Goal: Task Accomplishment & Management: Use online tool/utility

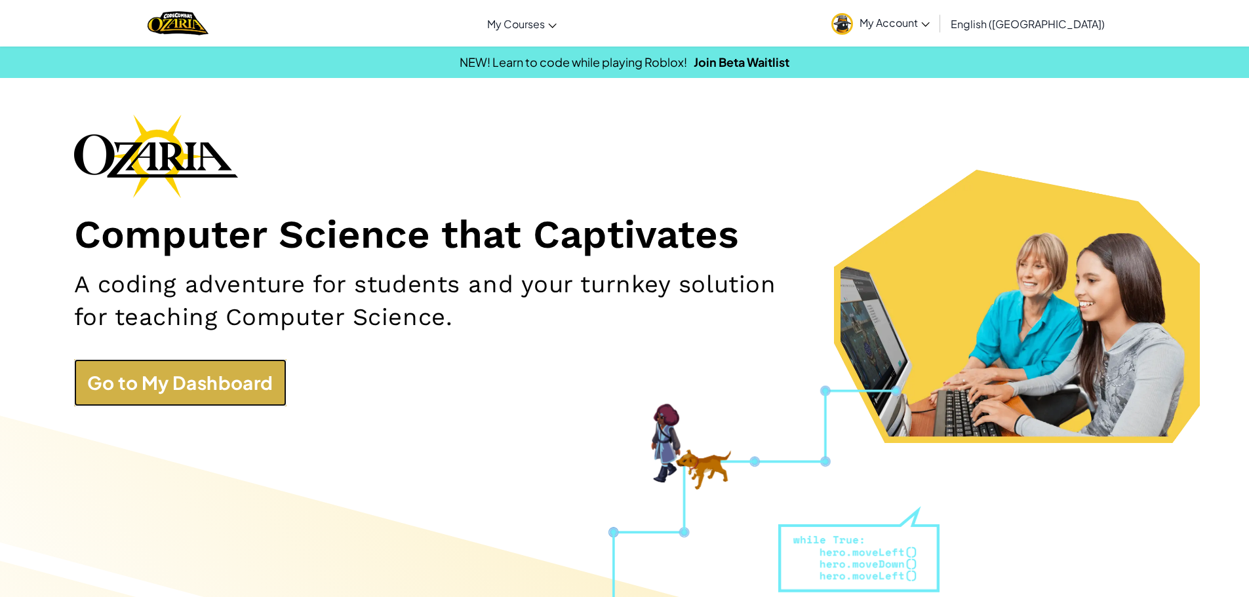
click at [159, 392] on link "Go to My Dashboard" at bounding box center [180, 382] width 212 height 47
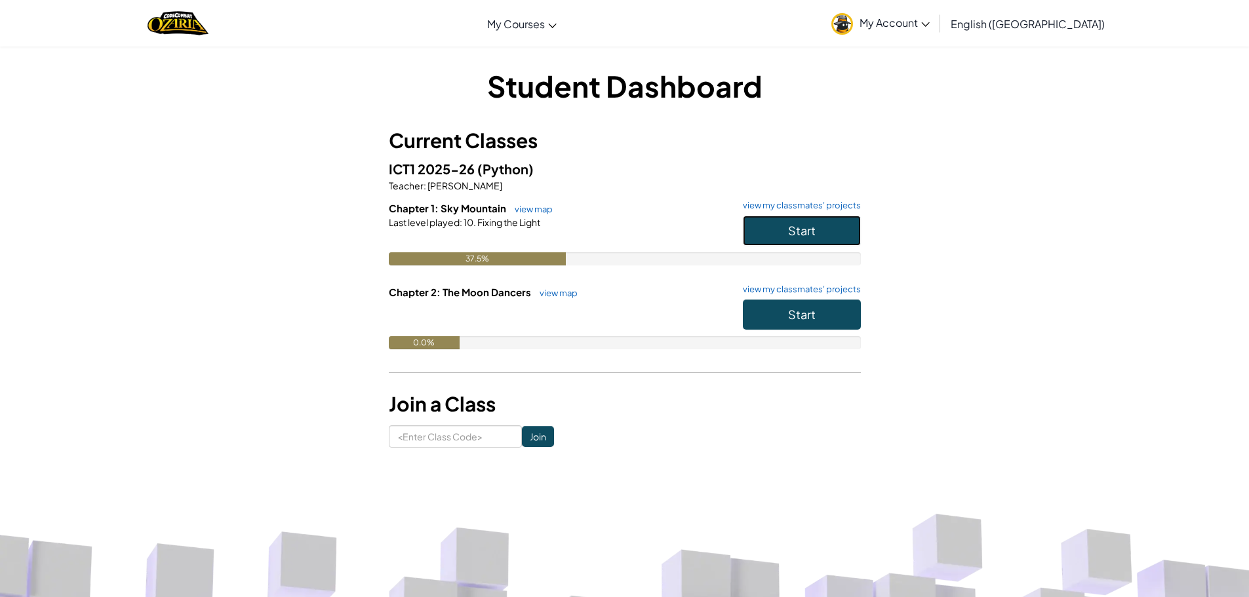
click at [783, 226] on button "Start" at bounding box center [802, 231] width 118 height 30
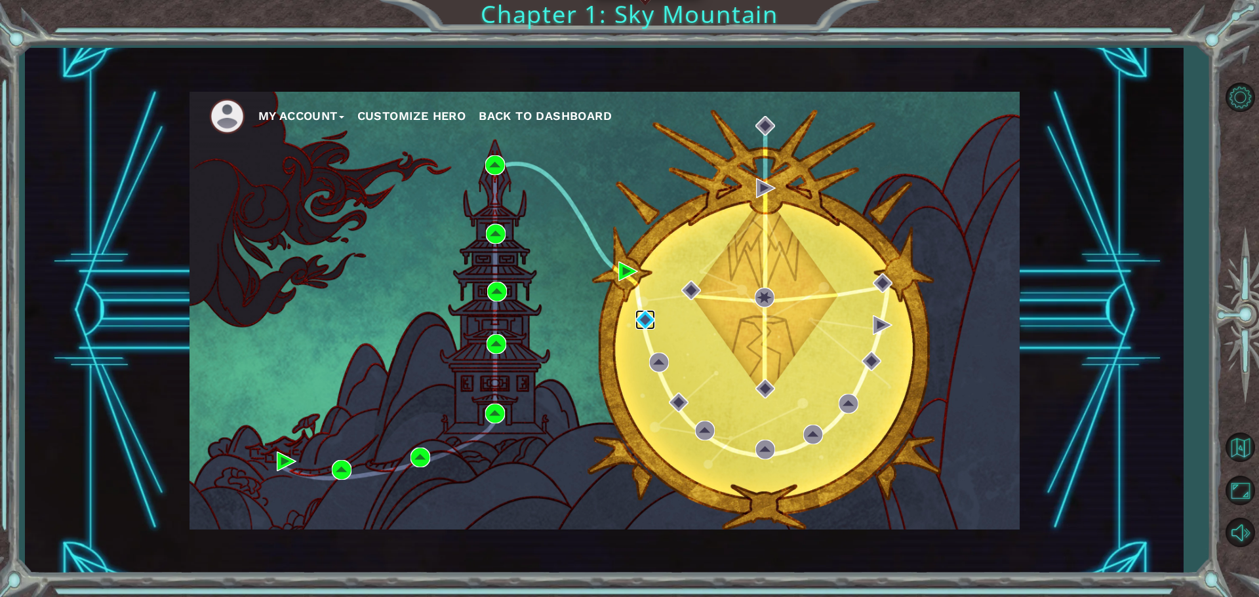
click at [643, 318] on img at bounding box center [645, 320] width 20 height 20
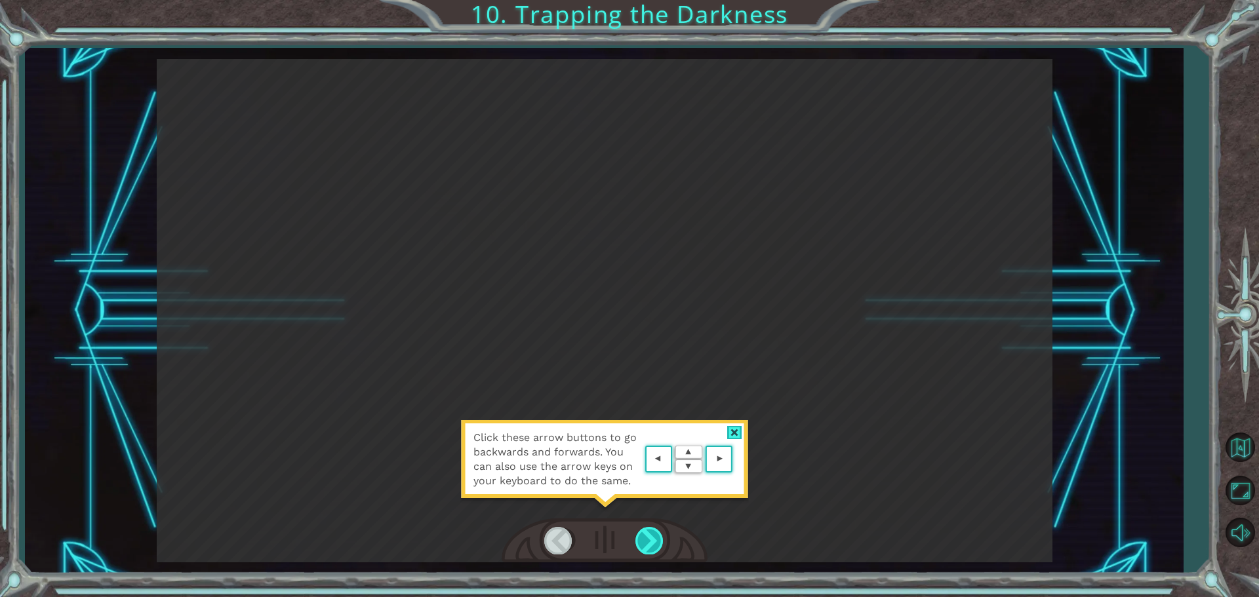
click at [647, 541] on div at bounding box center [650, 540] width 30 height 27
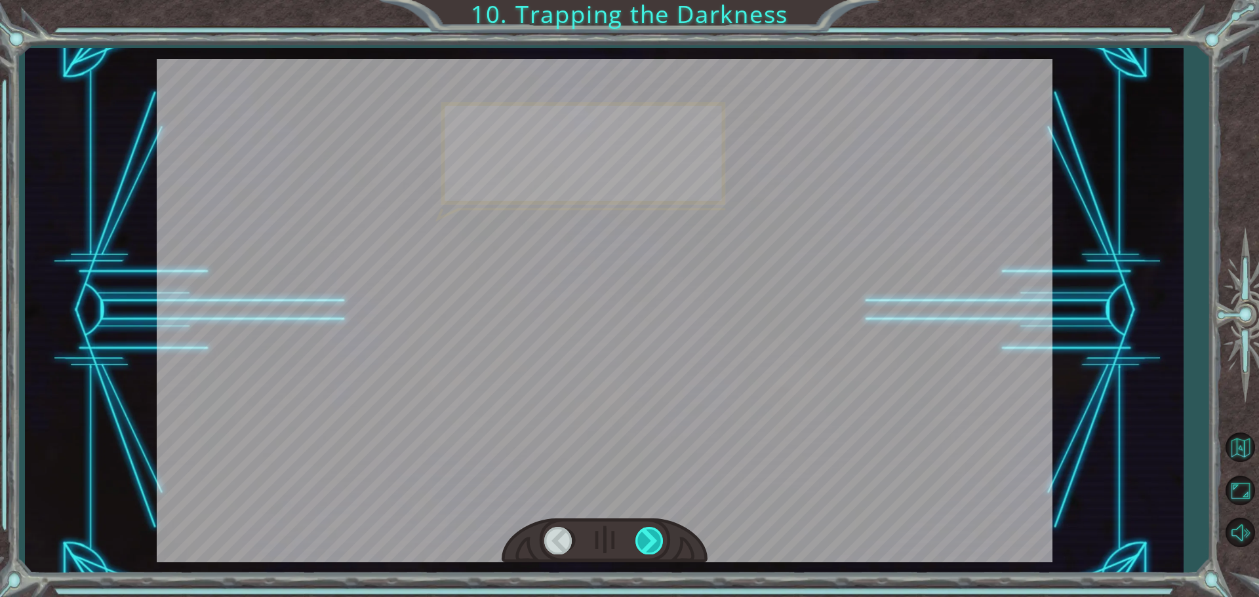
click at [647, 541] on div at bounding box center [650, 540] width 30 height 27
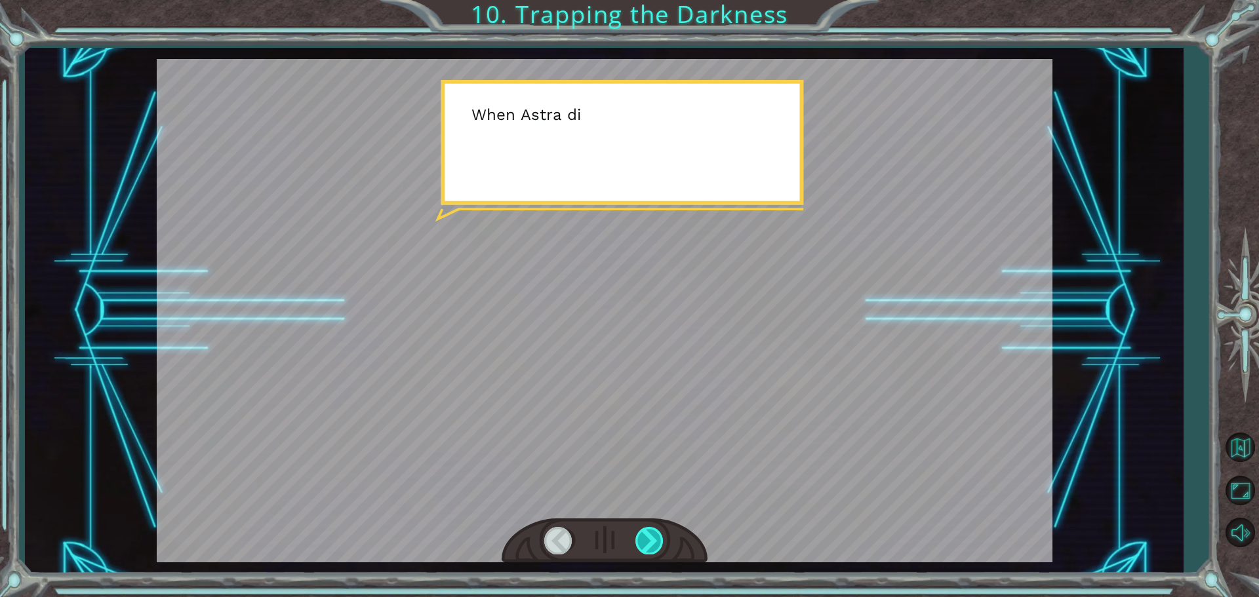
click at [649, 544] on div at bounding box center [650, 540] width 30 height 27
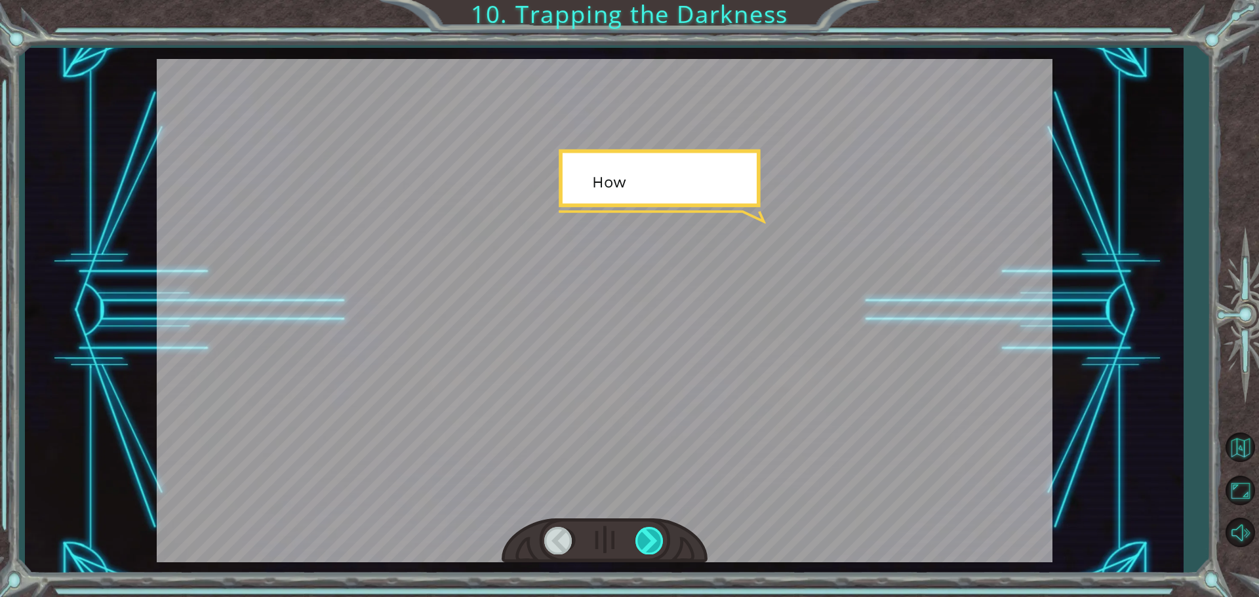
click at [647, 542] on div at bounding box center [650, 540] width 30 height 27
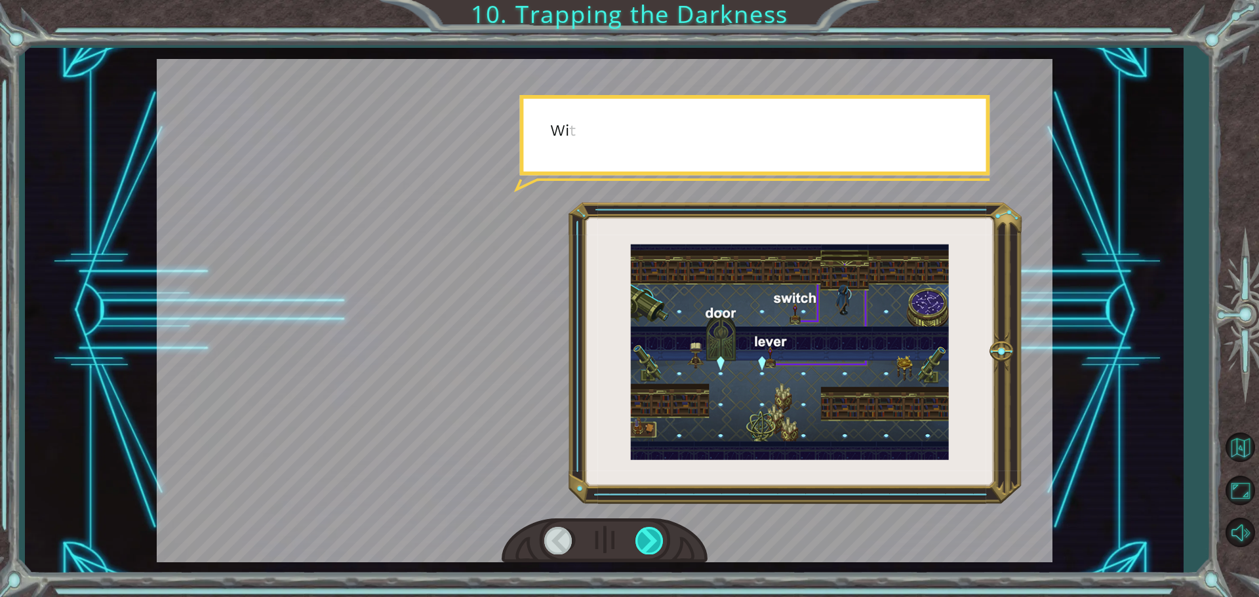
click at [647, 540] on div at bounding box center [650, 540] width 30 height 27
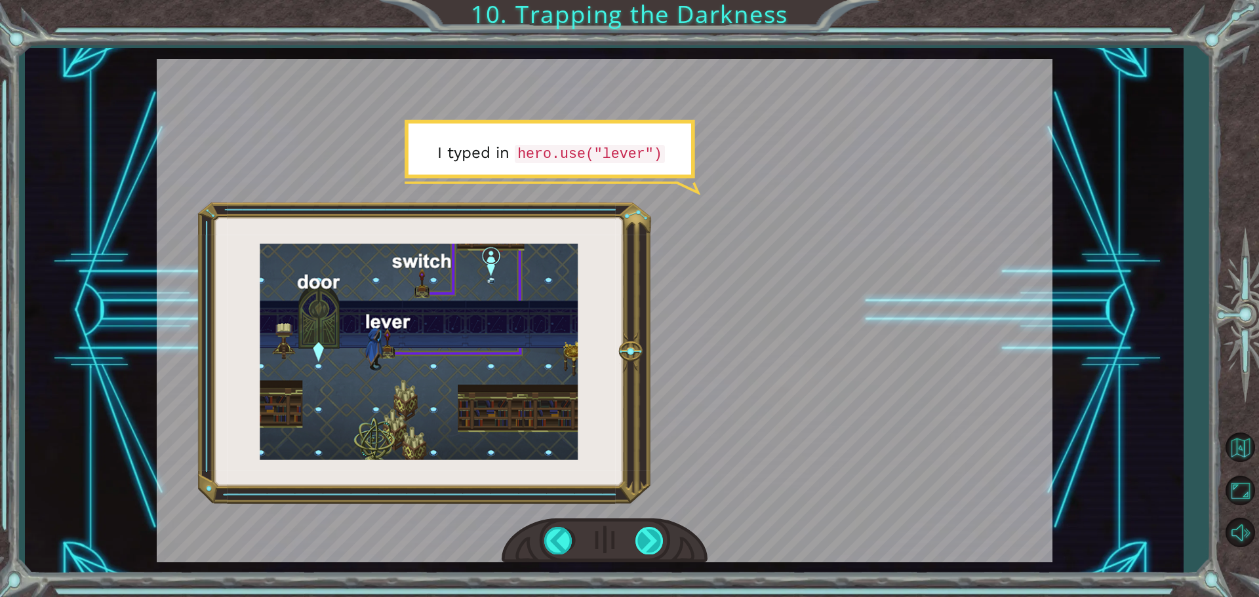
click at [639, 544] on div at bounding box center [650, 540] width 30 height 27
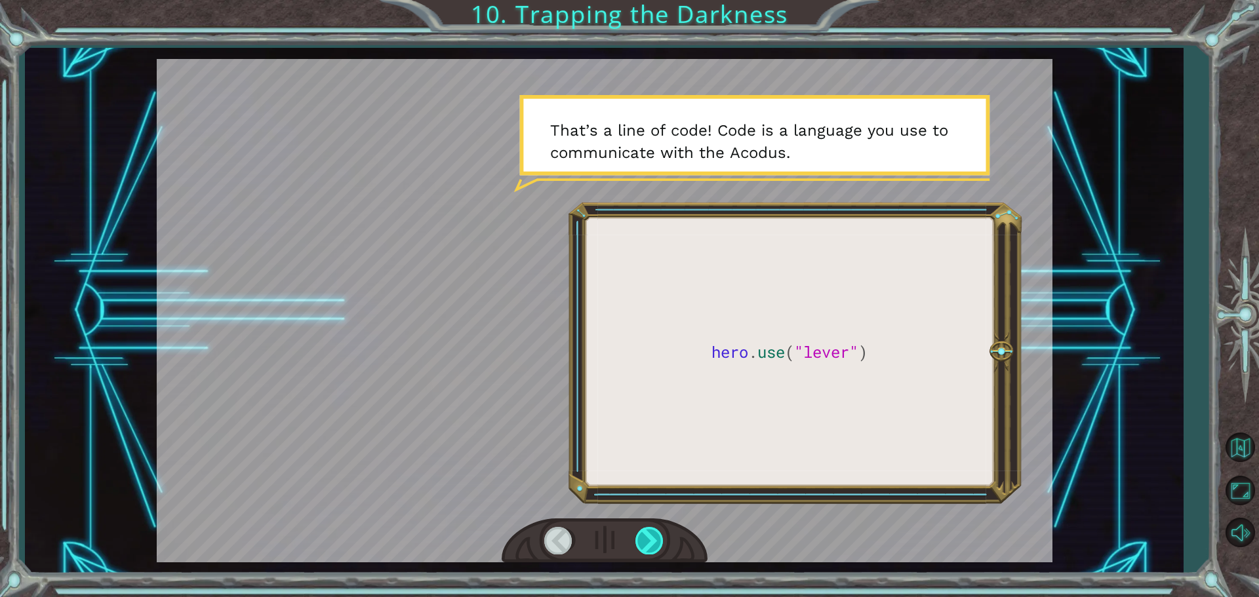
click at [643, 541] on div at bounding box center [650, 540] width 30 height 27
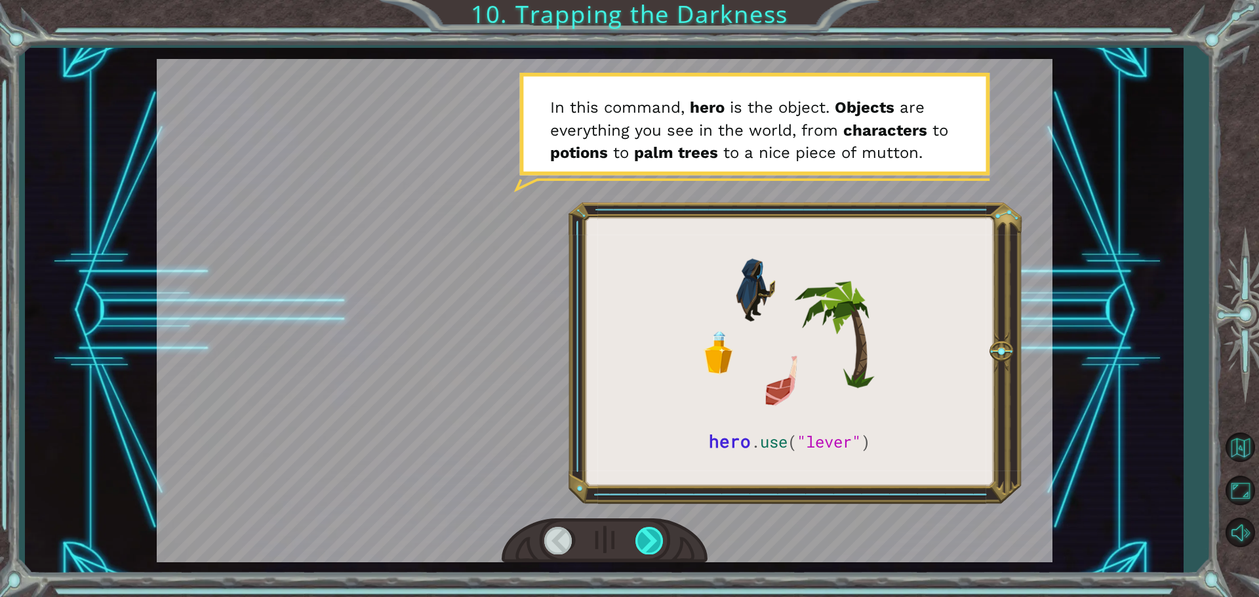
drag, startPoint x: 639, startPoint y: 547, endPoint x: 648, endPoint y: 544, distance: 9.1
click at [647, 545] on div at bounding box center [650, 540] width 30 height 27
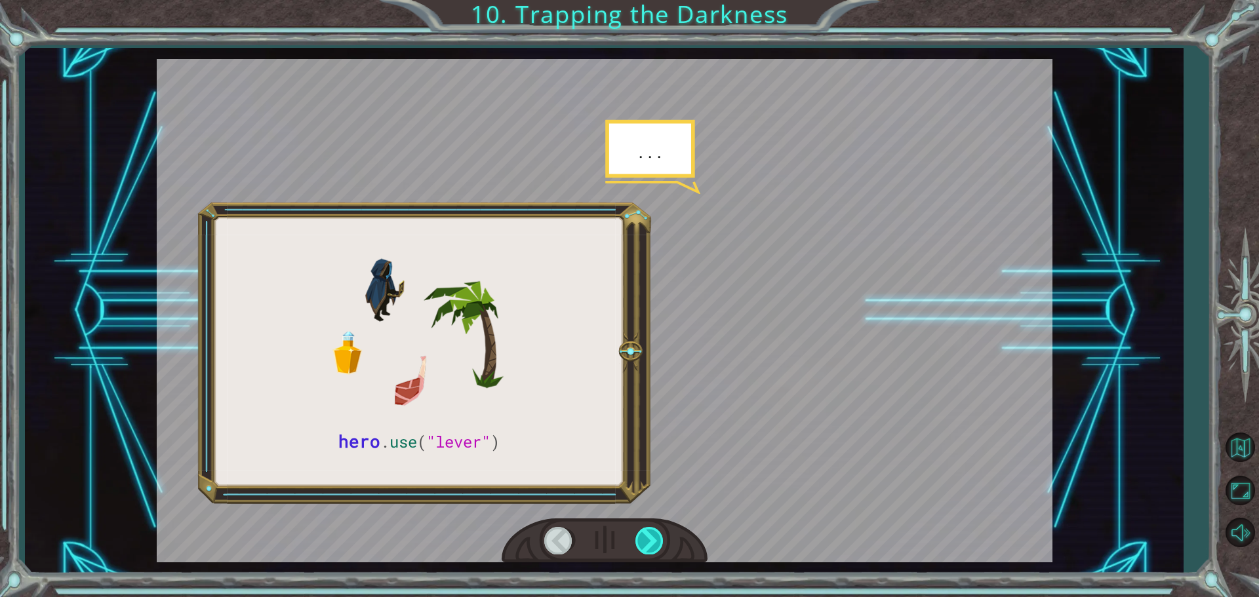
click at [647, 550] on div at bounding box center [650, 540] width 30 height 27
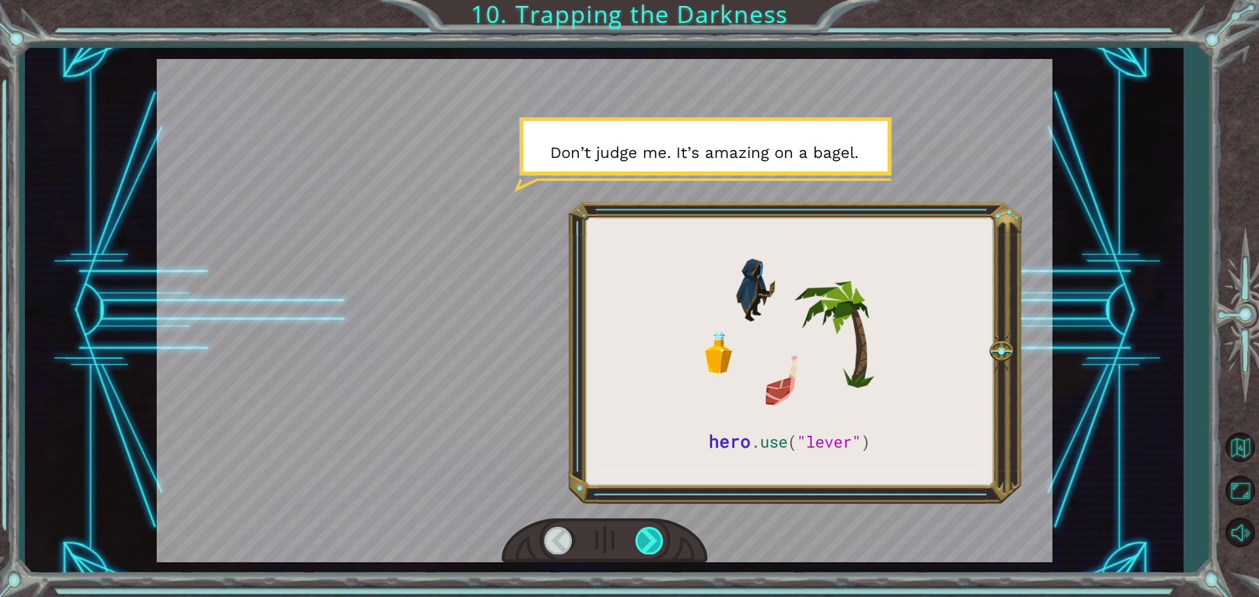
click at [637, 548] on div at bounding box center [650, 540] width 30 height 27
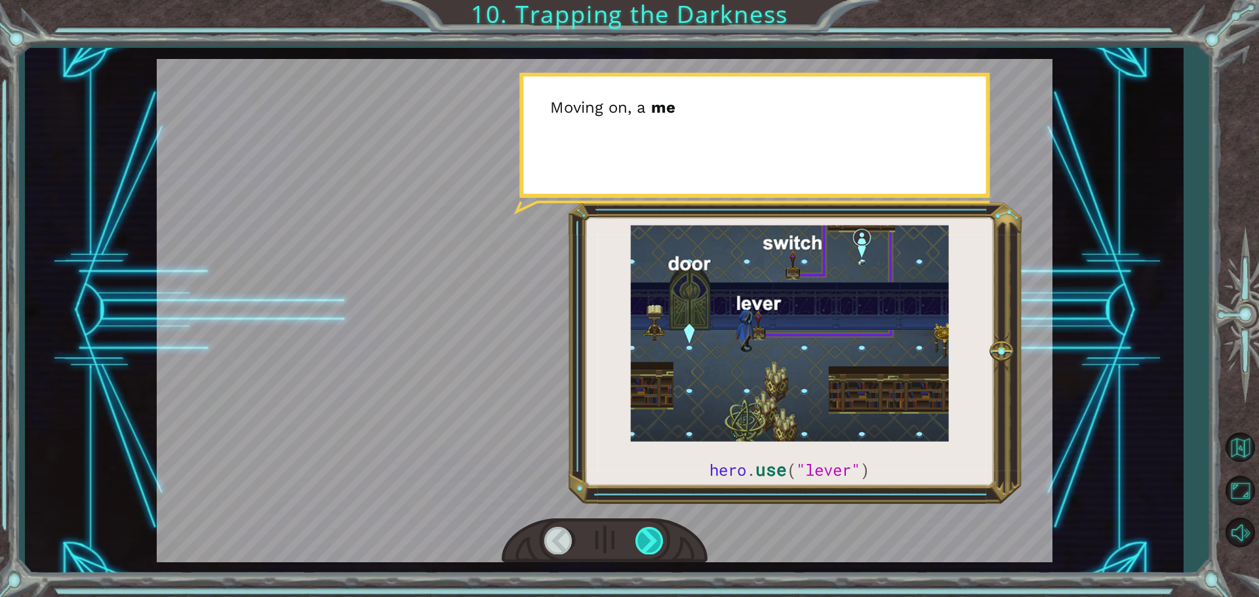
click at [638, 541] on div at bounding box center [650, 540] width 30 height 27
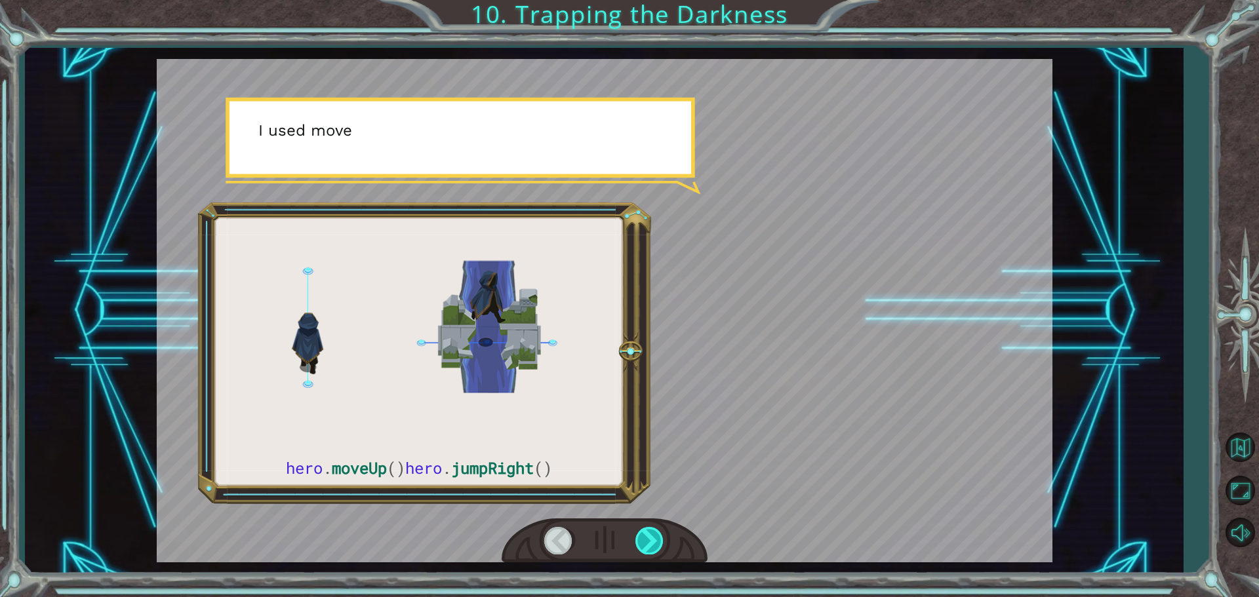
click at [638, 541] on div at bounding box center [650, 540] width 30 height 27
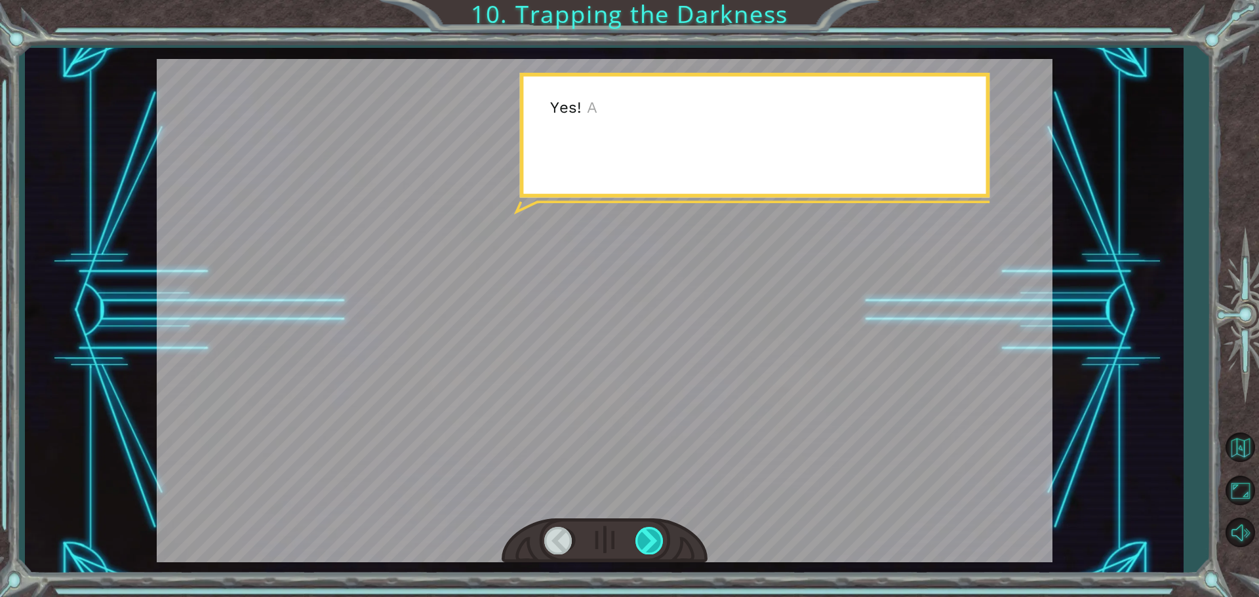
click at [638, 541] on div at bounding box center [650, 540] width 30 height 27
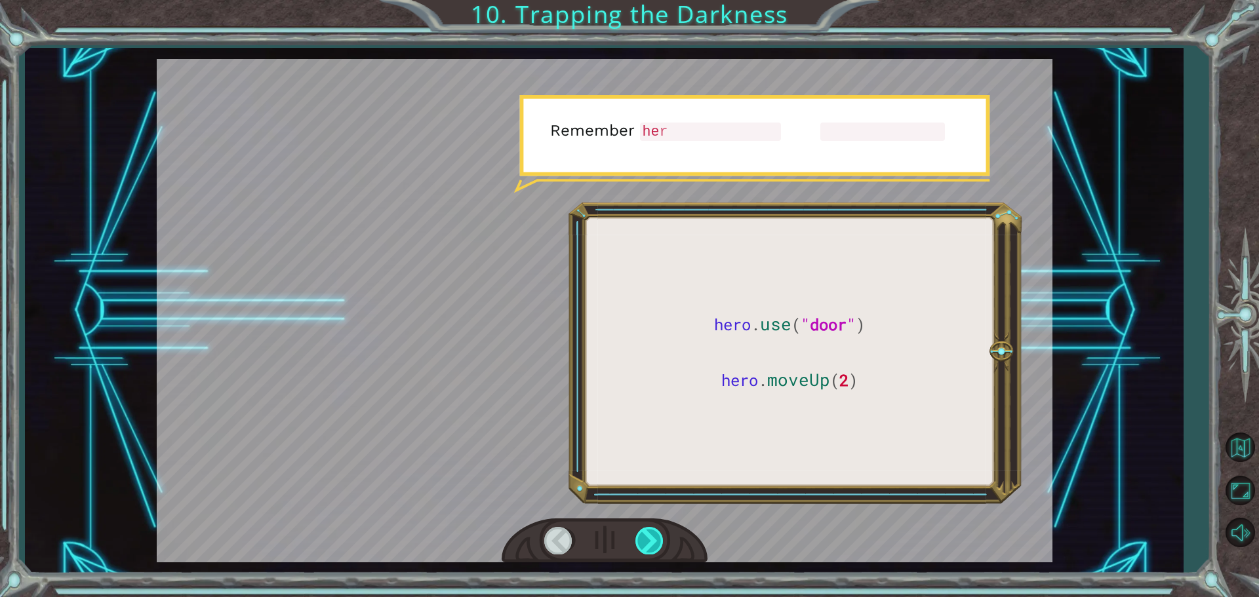
click at [638, 541] on div at bounding box center [650, 540] width 30 height 27
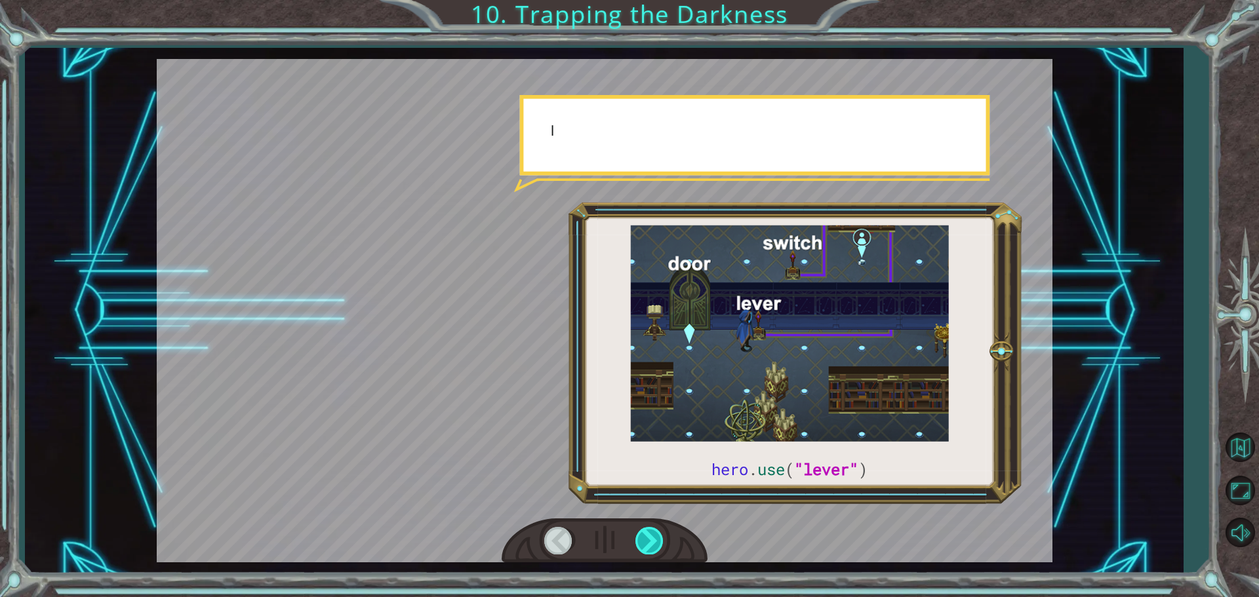
click at [638, 541] on div at bounding box center [650, 540] width 30 height 27
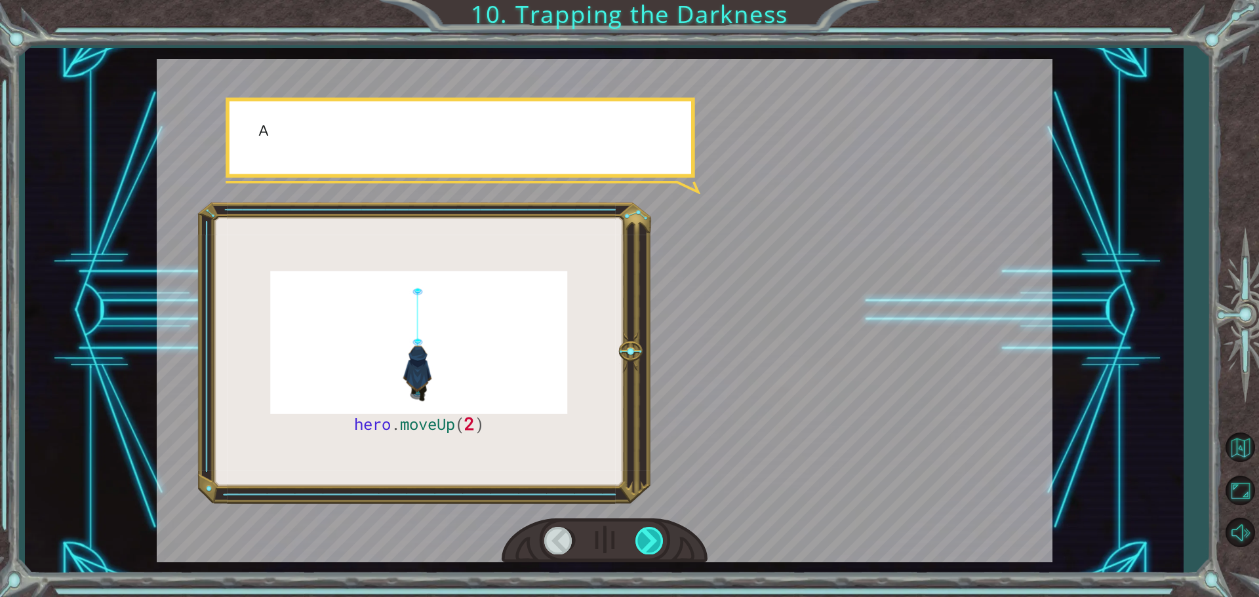
click at [638, 541] on div at bounding box center [650, 540] width 30 height 27
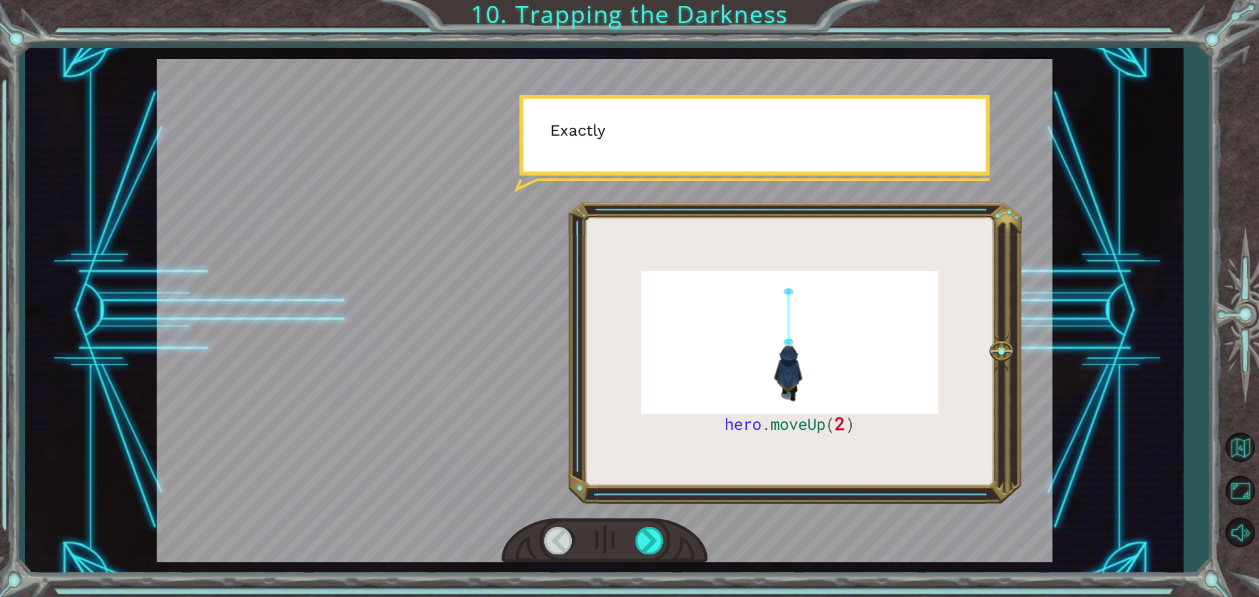
click at [626, 535] on div at bounding box center [605, 541] width 206 height 45
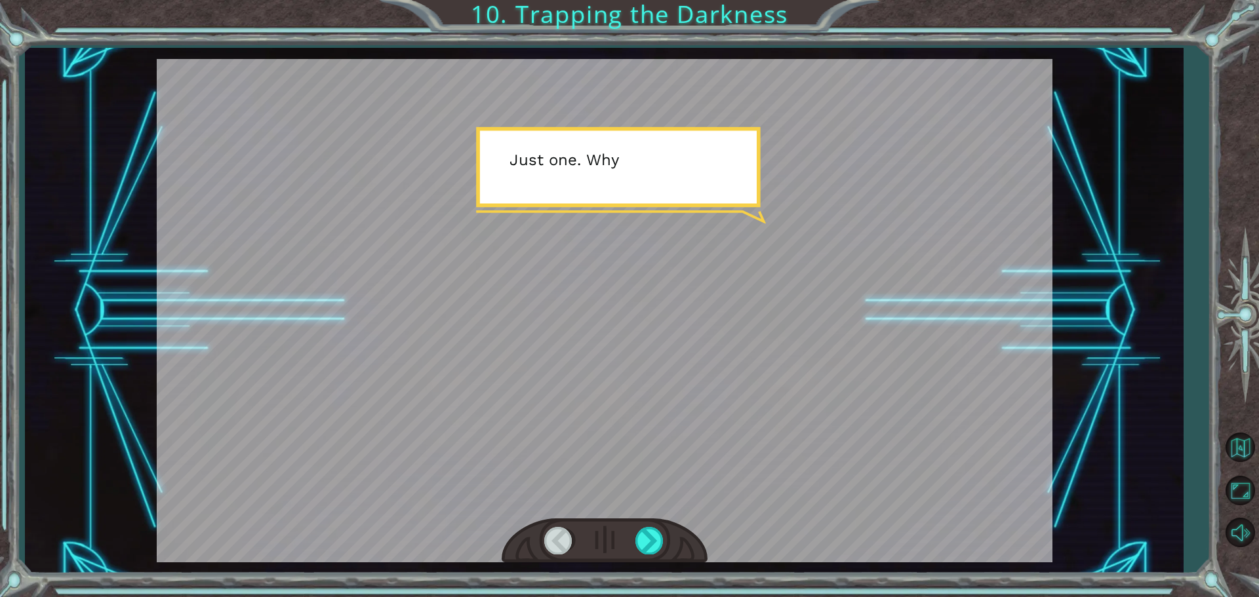
click at [633, 533] on div at bounding box center [605, 541] width 206 height 45
click at [656, 540] on div at bounding box center [650, 540] width 30 height 27
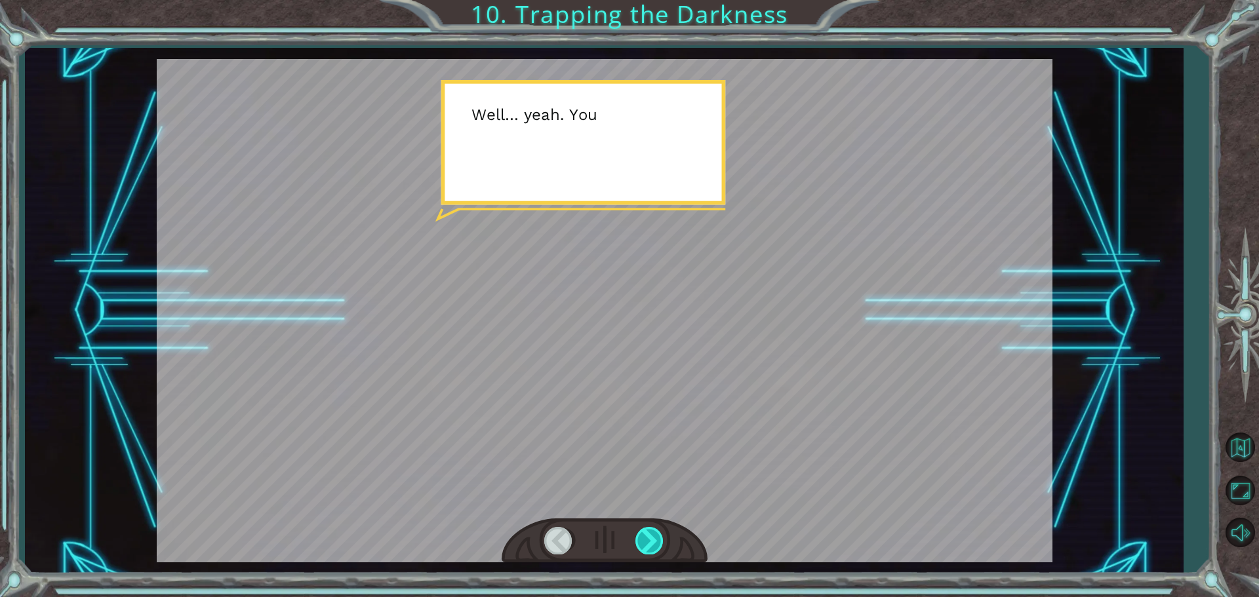
click at [652, 540] on div at bounding box center [650, 540] width 30 height 27
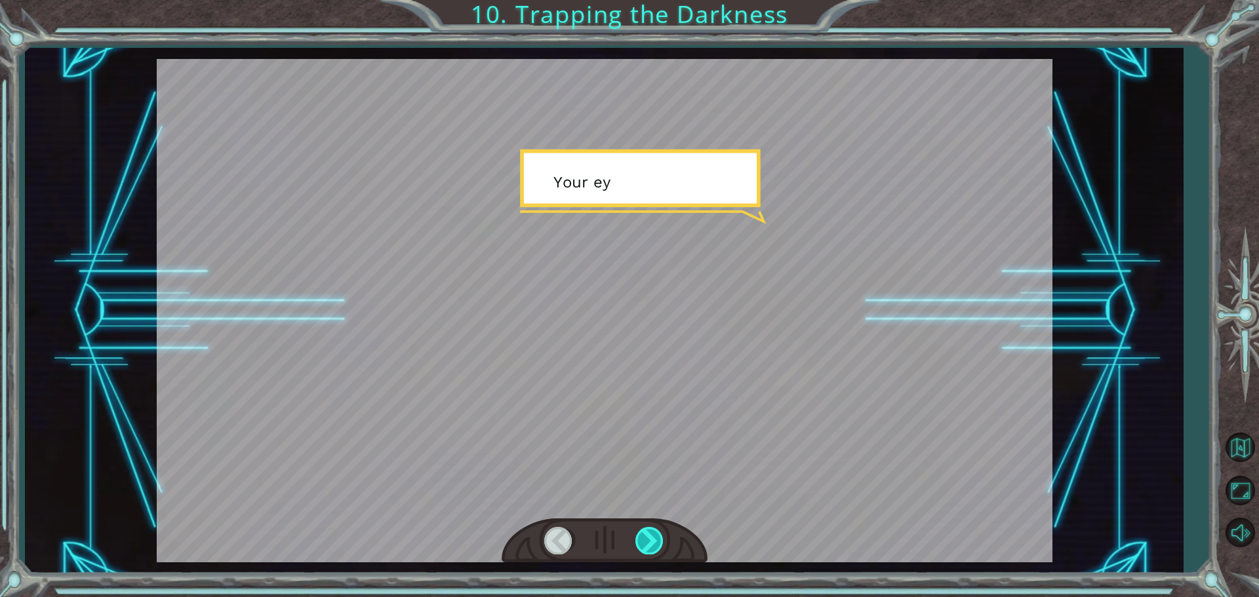
click at [654, 541] on div at bounding box center [650, 540] width 30 height 27
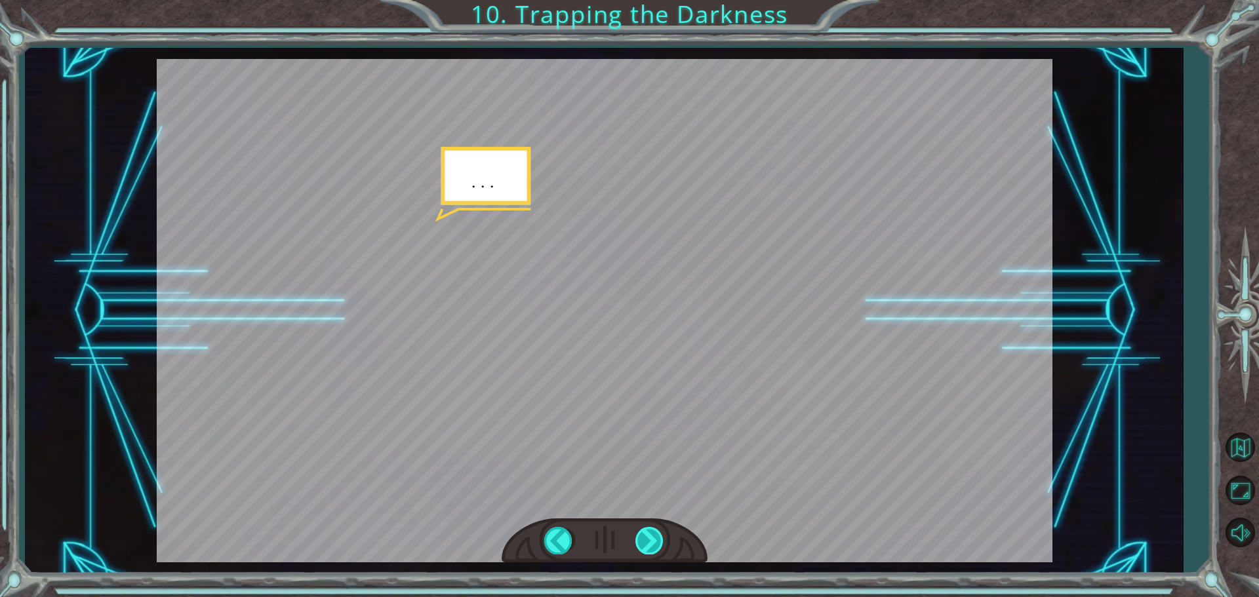
click at [654, 541] on div at bounding box center [650, 540] width 30 height 27
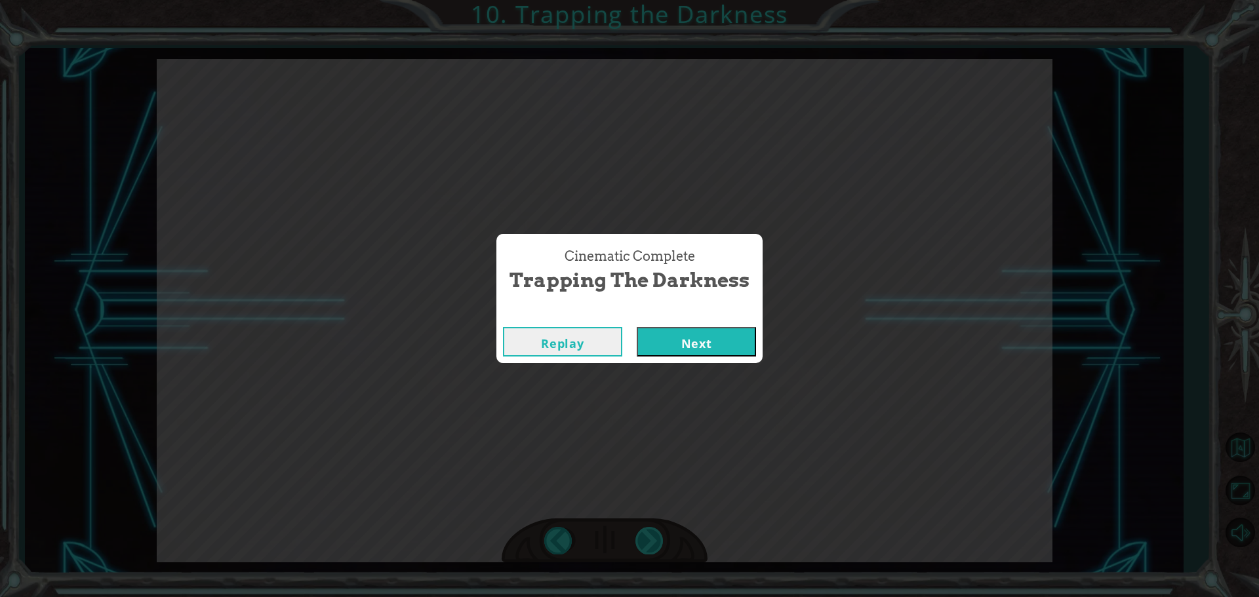
click at [654, 0] on div "hero . moveUp ( 2 ) B e f o r e w e c a n t r a p t h e D a r k n e s s w i t h…" at bounding box center [629, 0] width 1259 height 0
click at [686, 343] on button "Next" at bounding box center [696, 342] width 119 height 30
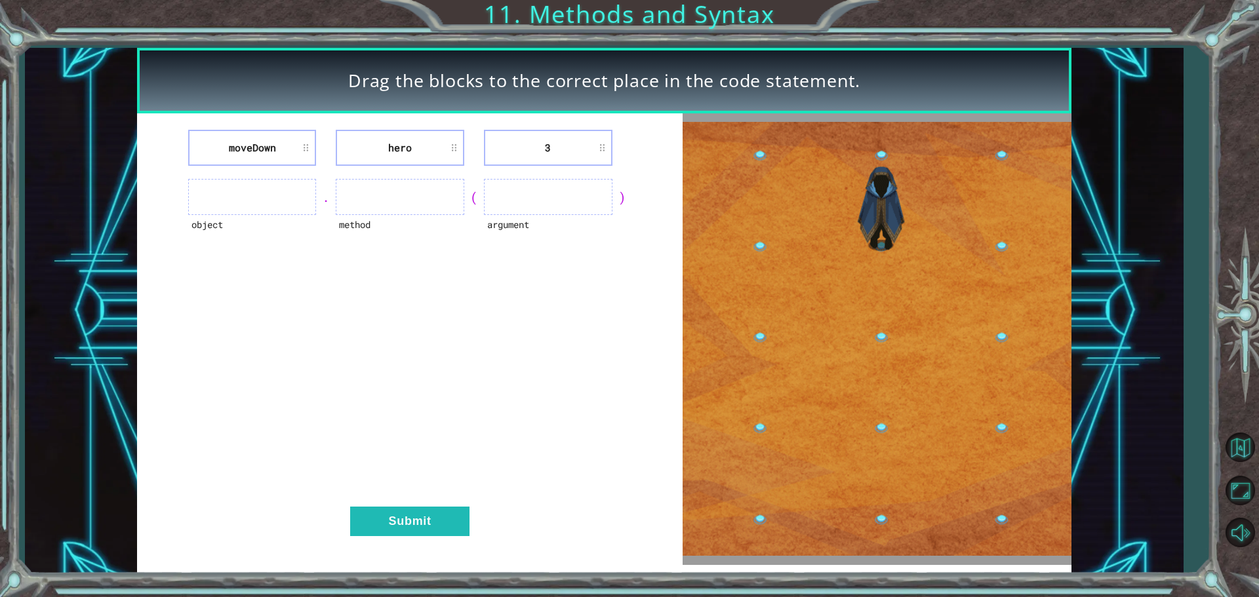
click at [380, 140] on li "hero" at bounding box center [400, 148] width 129 height 36
drag, startPoint x: 380, startPoint y: 140, endPoint x: 405, endPoint y: 180, distance: 47.7
click at [405, 180] on div "moveDown hero 3 object . method ( argument ) Submit" at bounding box center [410, 339] width 546 height 452
click at [236, 151] on li "moveDown" at bounding box center [252, 148] width 129 height 36
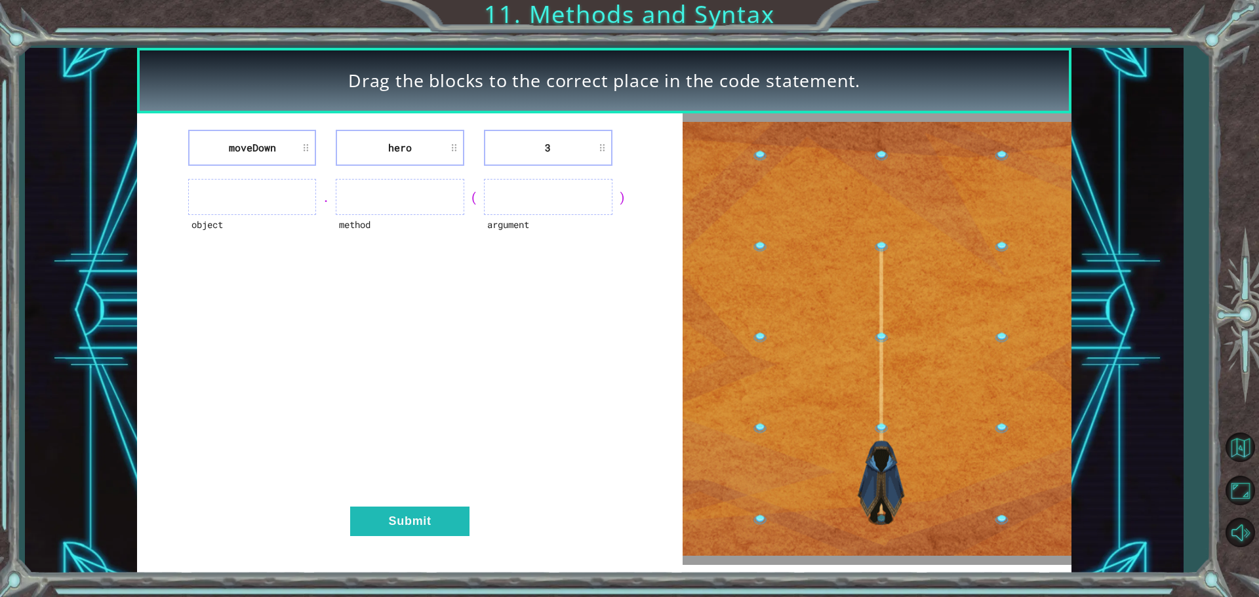
click at [236, 151] on li "moveDown" at bounding box center [252, 148] width 129 height 36
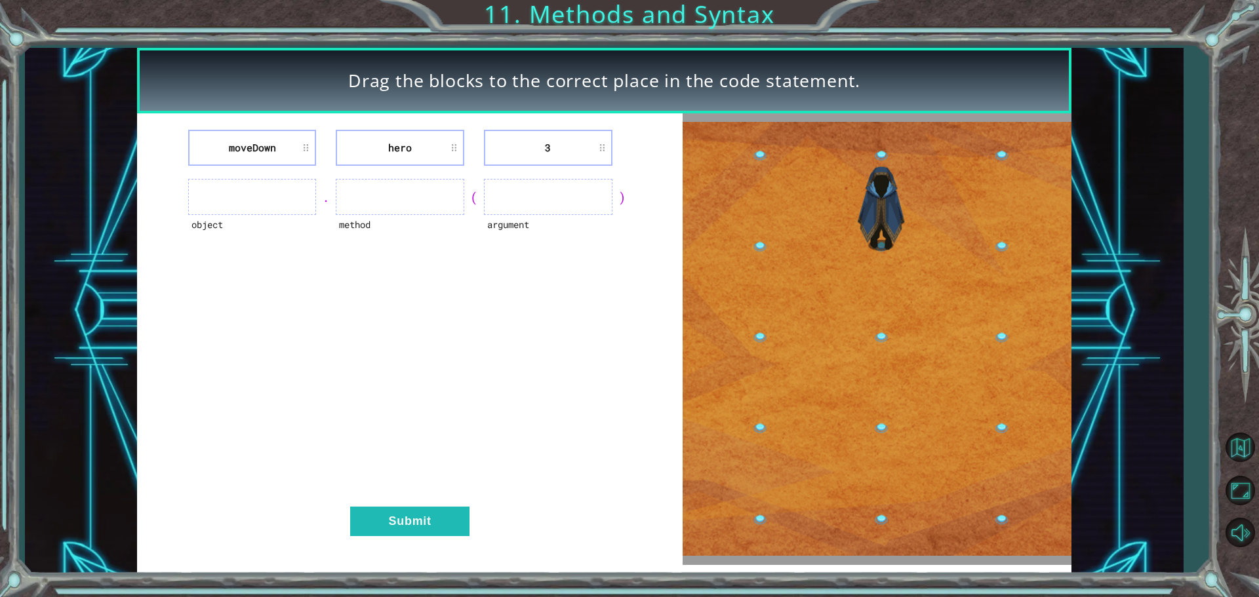
click at [250, 150] on li "moveDown" at bounding box center [252, 148] width 129 height 36
click at [390, 506] on div "moveDown hero 3 object . method ( argument ) Submit" at bounding box center [410, 339] width 546 height 452
click at [409, 148] on li "hero" at bounding box center [400, 148] width 129 height 36
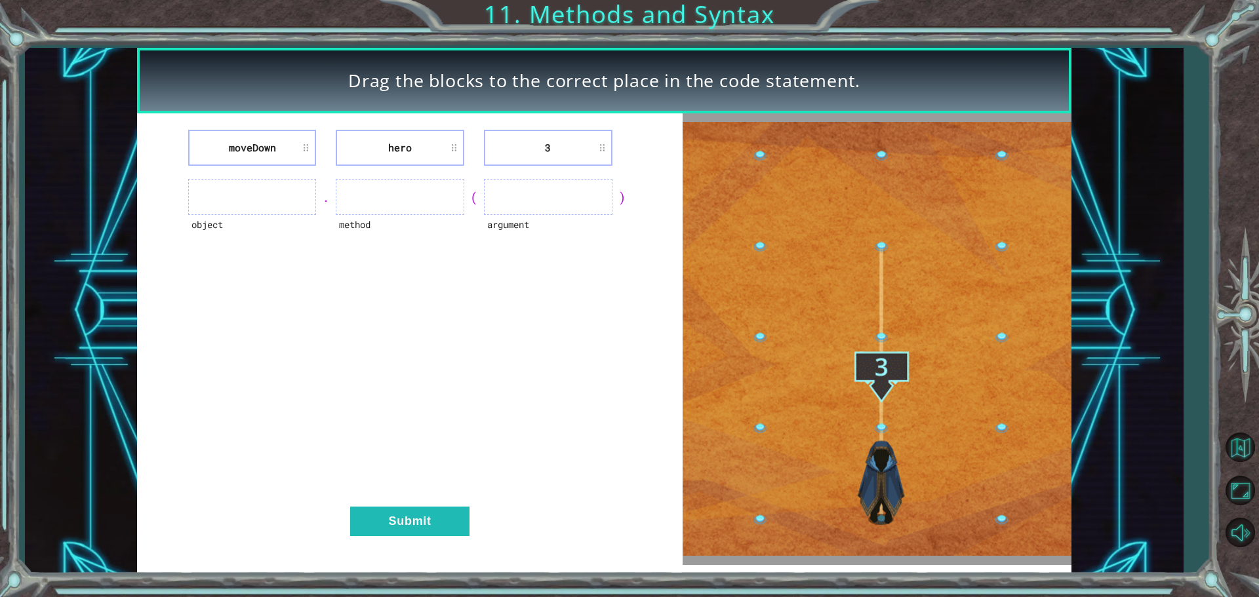
drag, startPoint x: 462, startPoint y: 146, endPoint x: 380, endPoint y: 181, distance: 88.4
click at [388, 176] on div "moveDown hero 3 object . method ( argument ) Submit" at bounding box center [410, 339] width 546 height 452
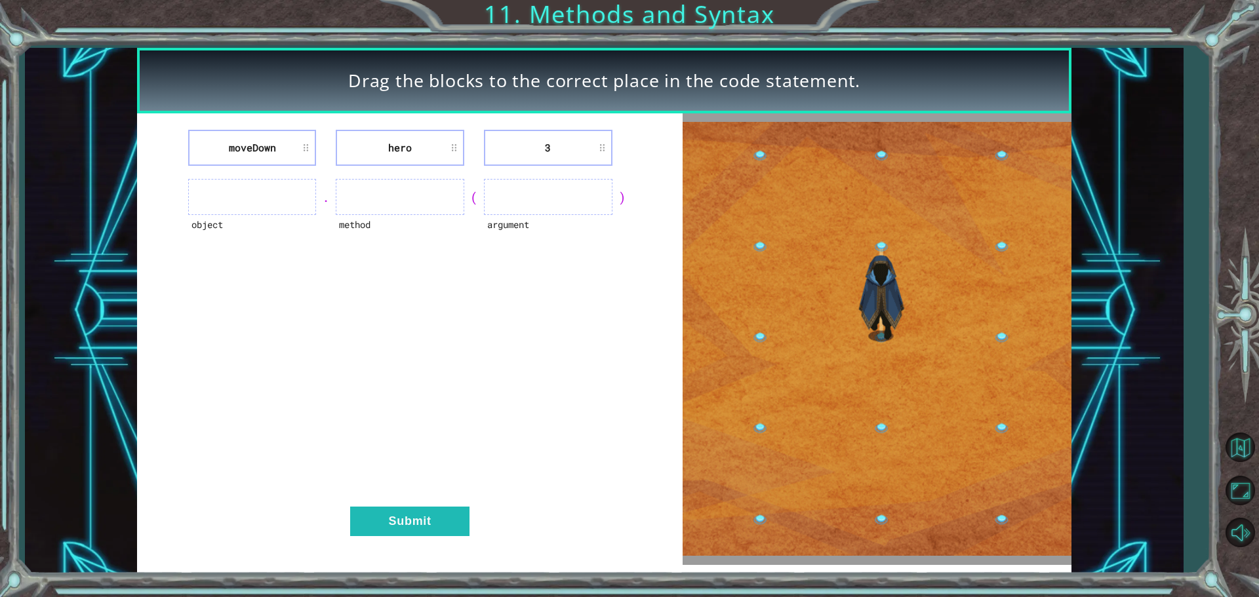
click at [358, 284] on div "moveDown hero 3 object . method ( argument ) Submit" at bounding box center [410, 339] width 546 height 452
click at [550, 144] on li "3" at bounding box center [548, 148] width 129 height 36
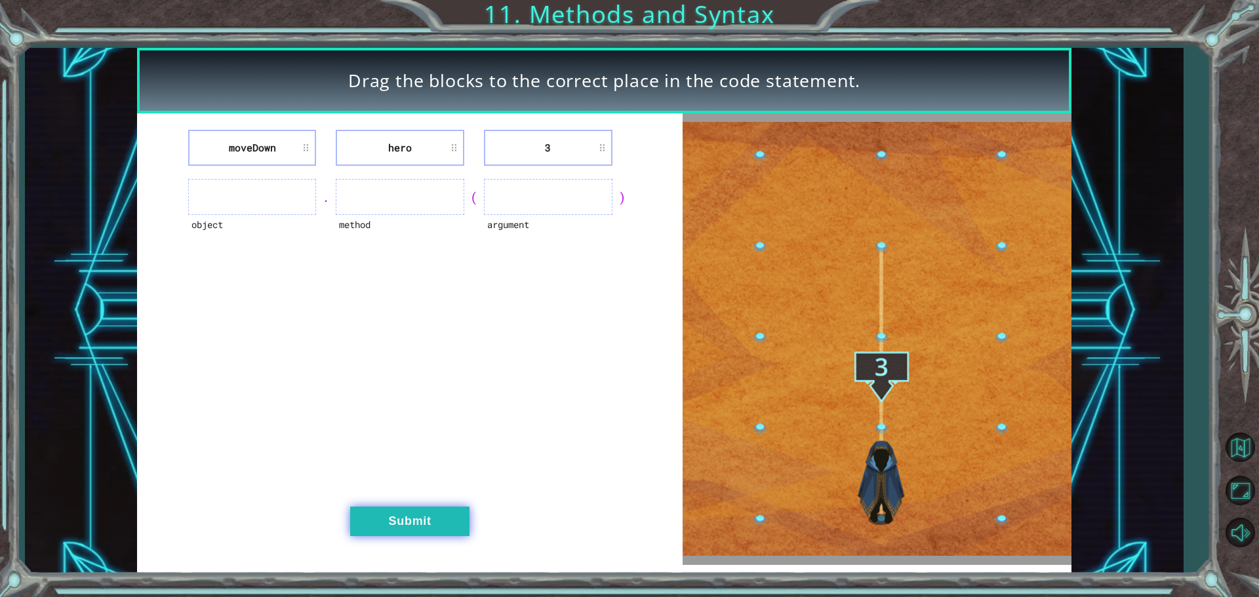
click at [388, 522] on button "Submit" at bounding box center [409, 522] width 119 height 30
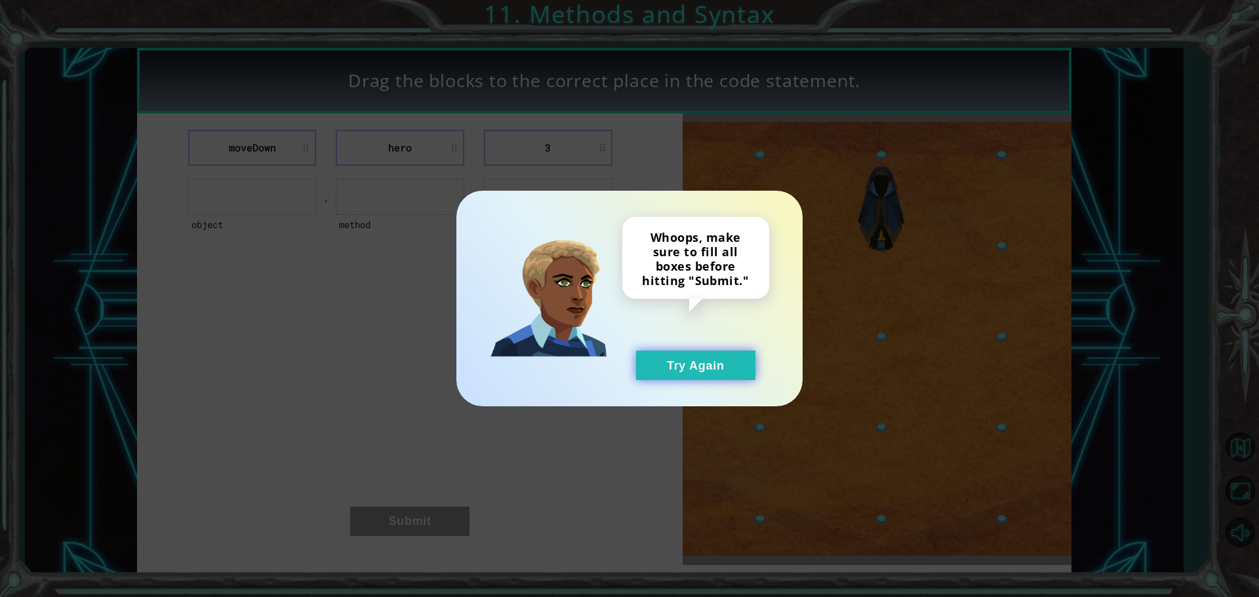
click at [668, 368] on button "Try Again" at bounding box center [695, 366] width 119 height 30
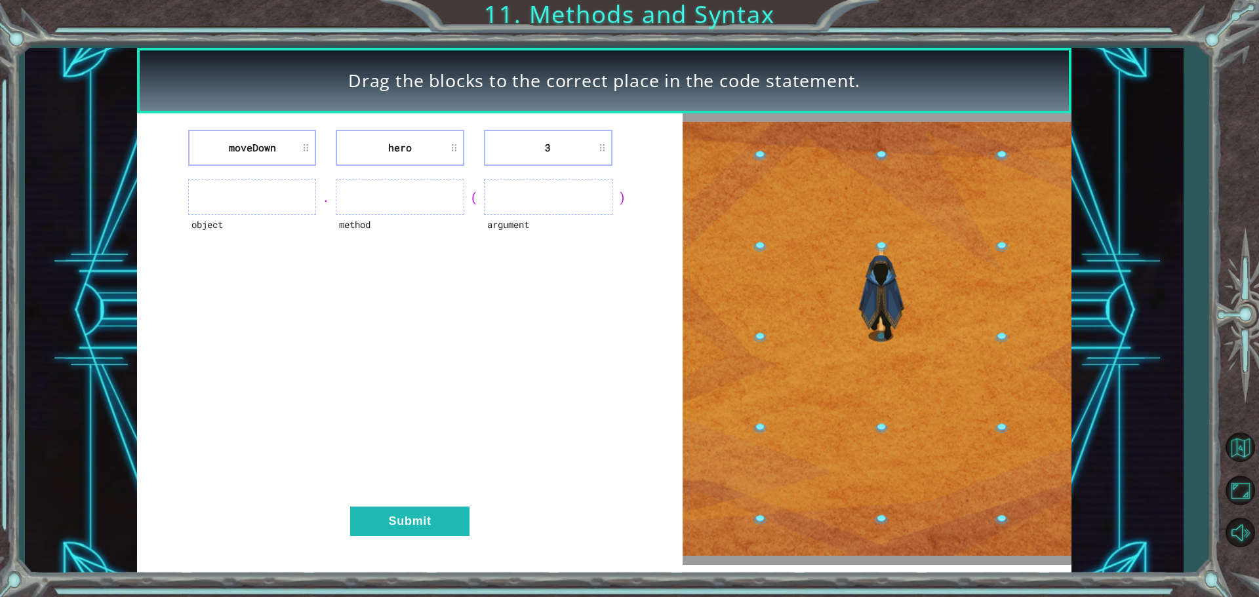
click at [243, 205] on ul at bounding box center [252, 197] width 129 height 36
click at [243, 199] on ul at bounding box center [252, 197] width 129 height 36
drag, startPoint x: 399, startPoint y: 177, endPoint x: 353, endPoint y: 225, distance: 66.8
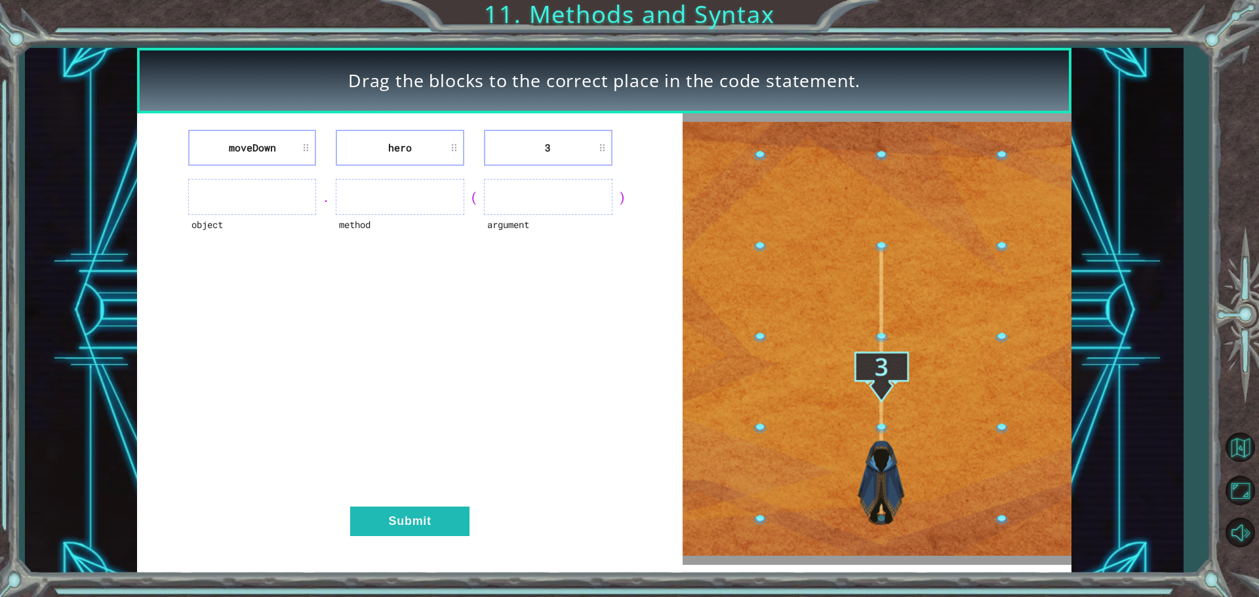
click at [355, 230] on div "Drag the blocks to the correct place in the code statement. [GEOGRAPHIC_DATA] h…" at bounding box center [629, 298] width 1259 height 597
click at [218, 194] on ul at bounding box center [252, 197] width 129 height 36
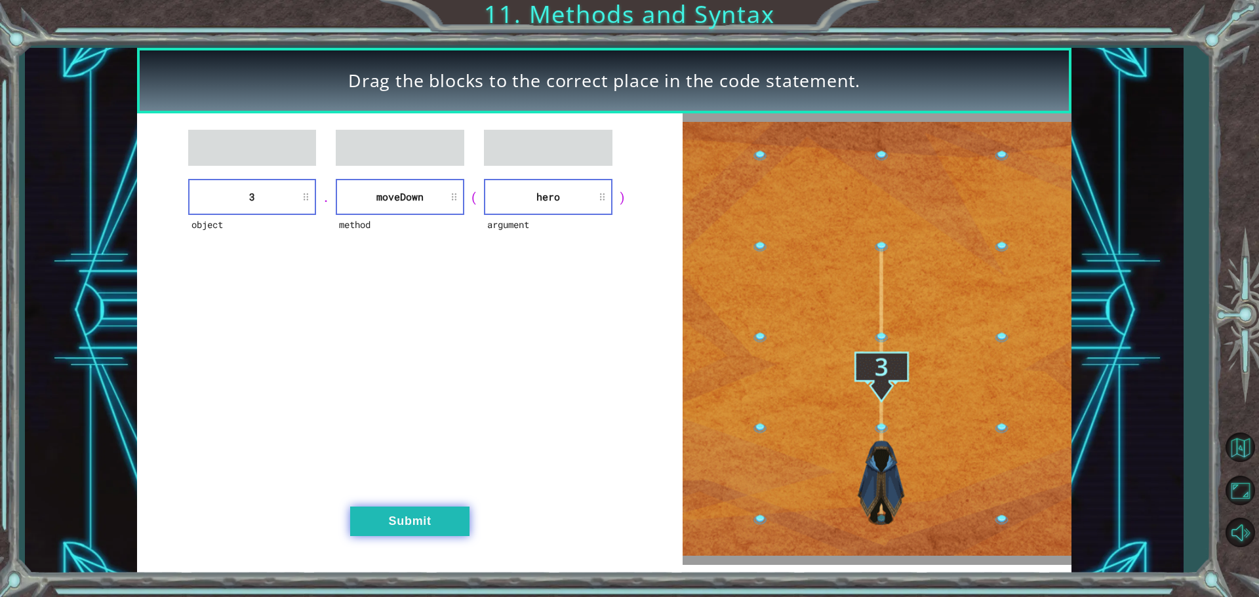
click at [418, 513] on button "Submit" at bounding box center [409, 522] width 119 height 30
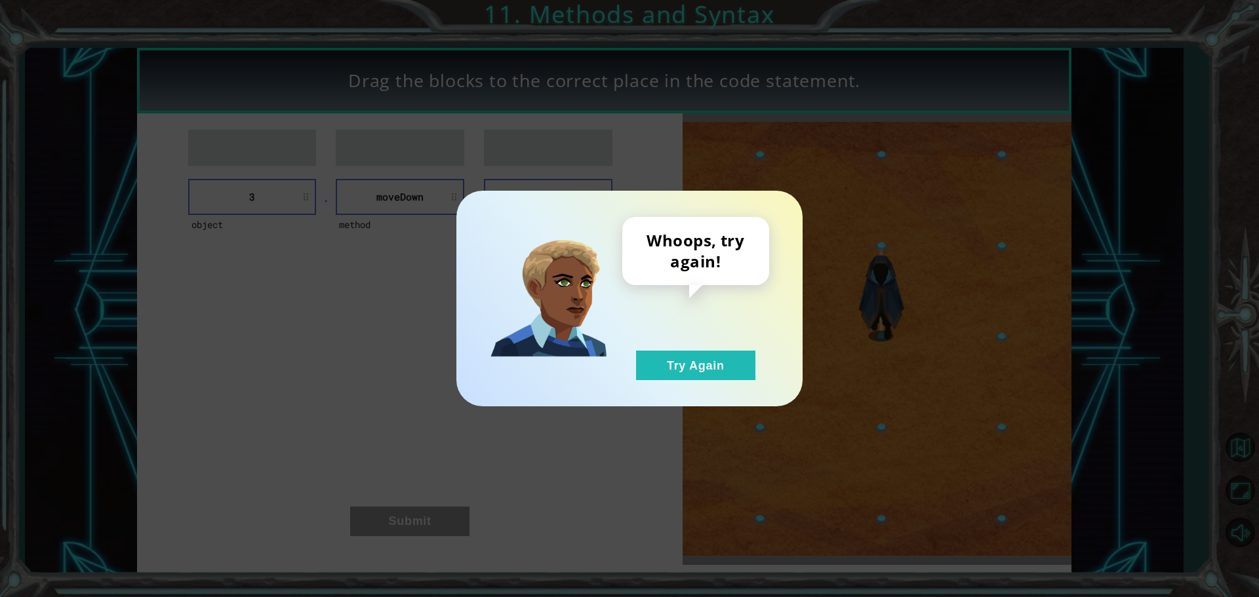
drag, startPoint x: 691, startPoint y: 356, endPoint x: 654, endPoint y: 345, distance: 39.0
click at [654, 345] on div "Whoops, try again! Try Again" at bounding box center [695, 298] width 147 height 163
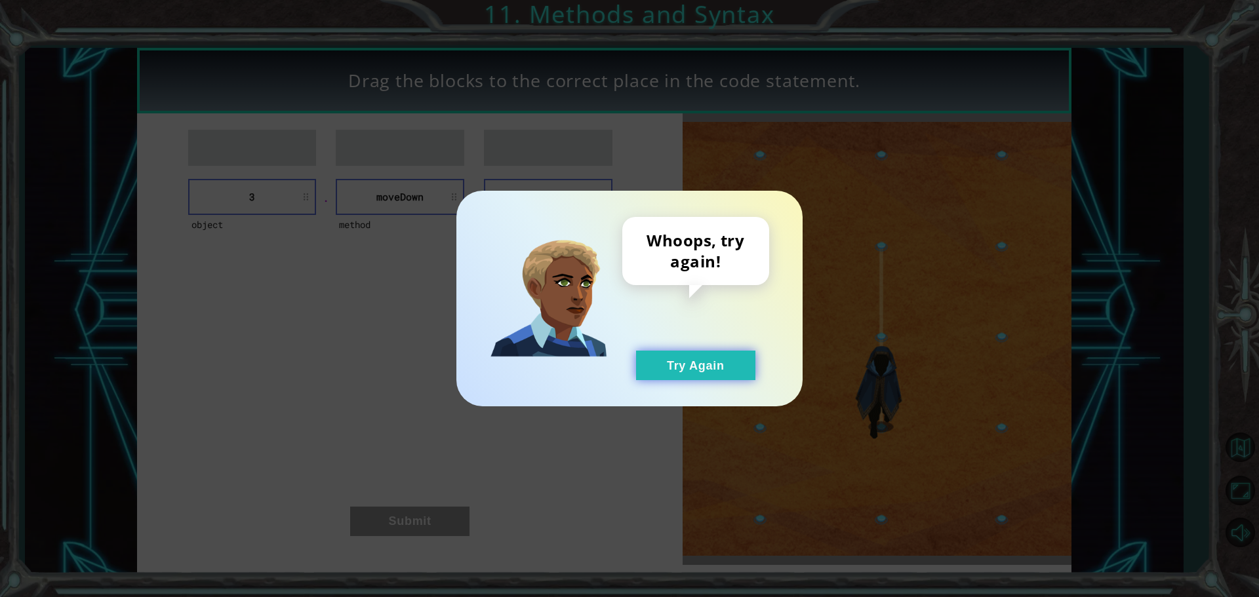
click at [683, 374] on button "Try Again" at bounding box center [695, 366] width 119 height 30
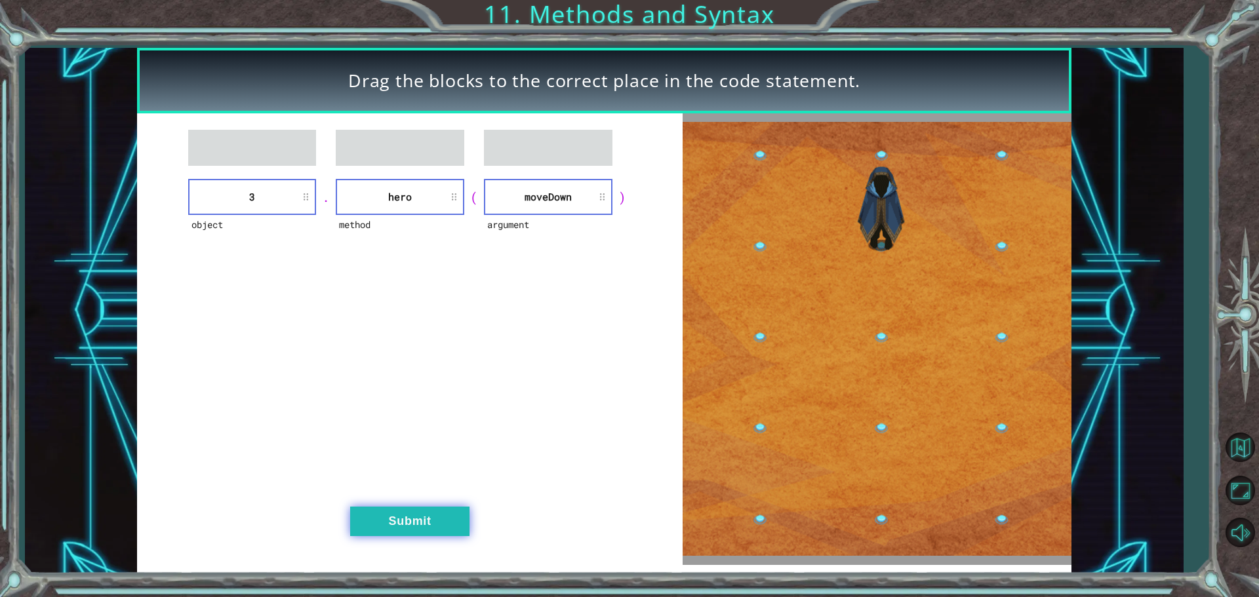
click at [414, 519] on button "Submit" at bounding box center [409, 522] width 119 height 30
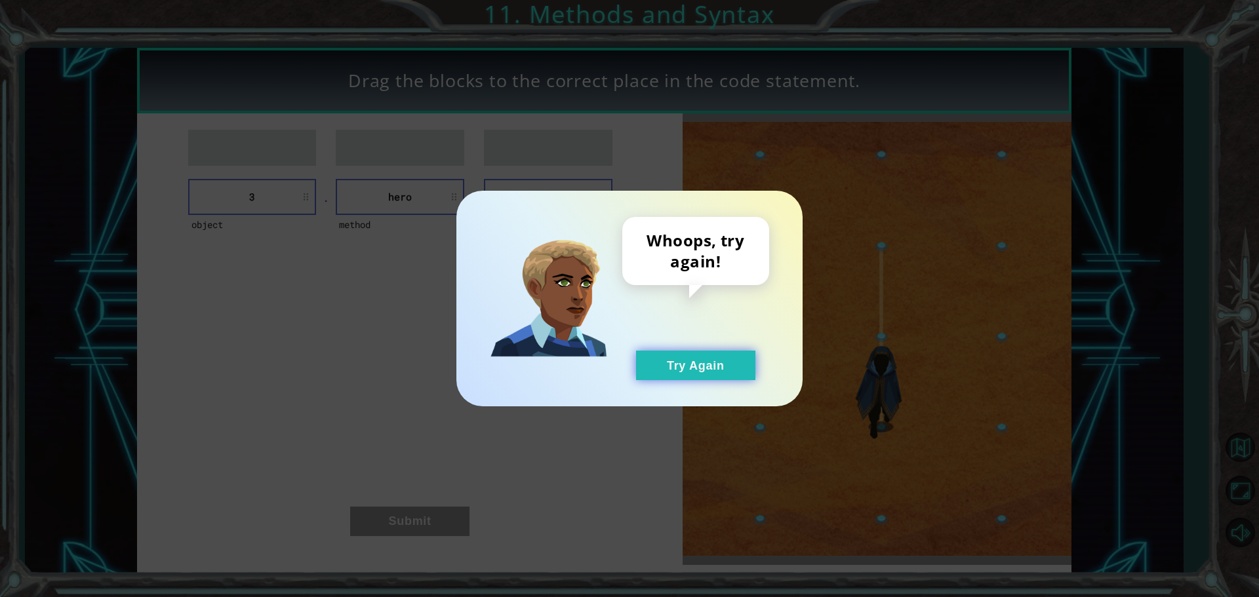
click at [706, 361] on button "Try Again" at bounding box center [695, 366] width 119 height 30
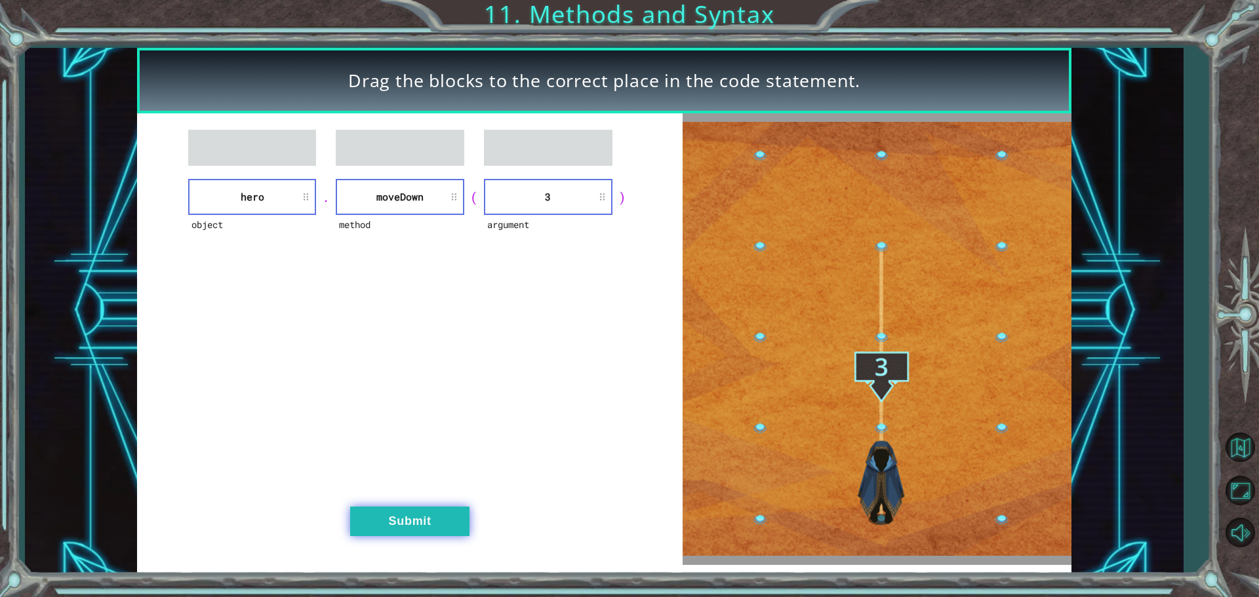
click at [418, 521] on button "Submit" at bounding box center [409, 522] width 119 height 30
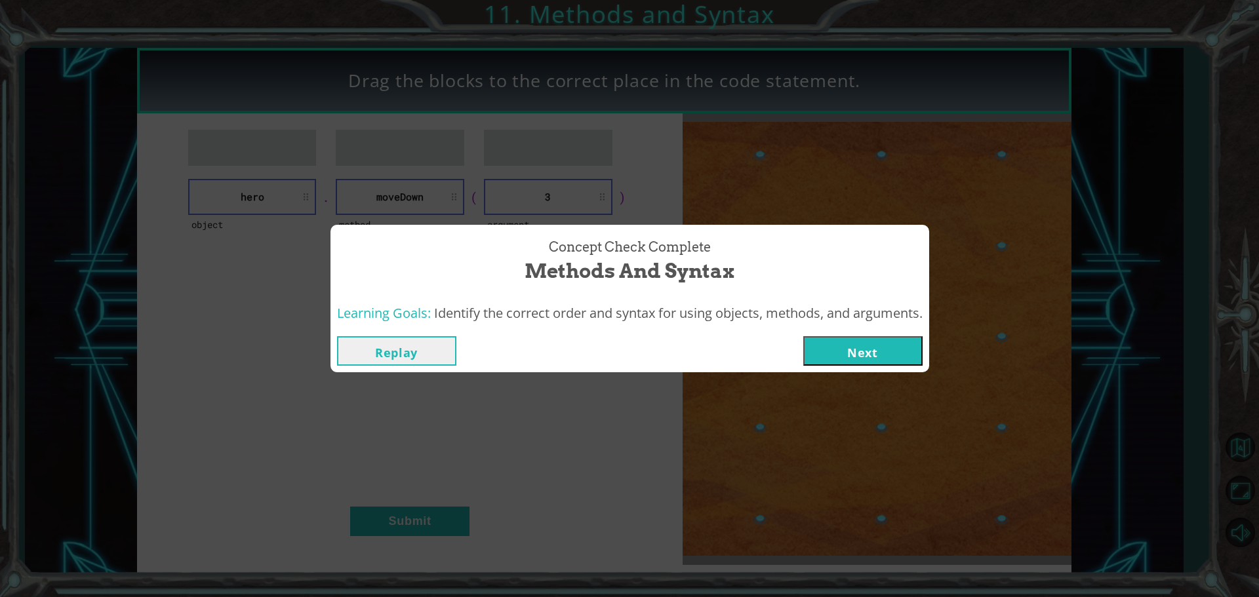
click at [860, 350] on button "Next" at bounding box center [862, 351] width 119 height 30
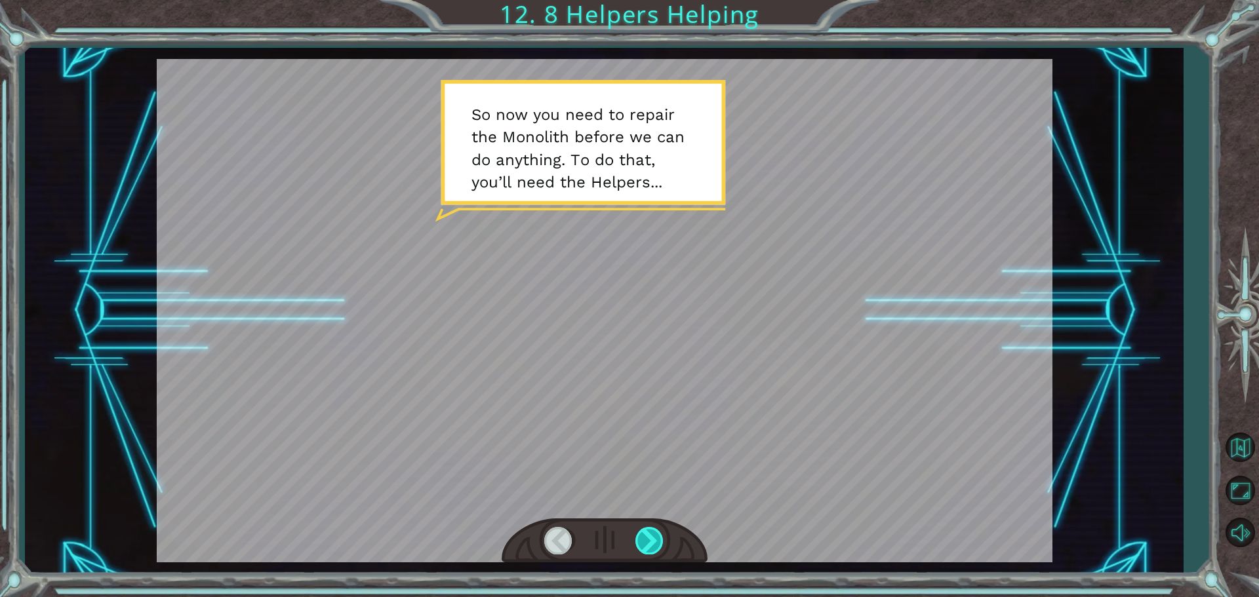
click at [653, 543] on div at bounding box center [650, 540] width 30 height 27
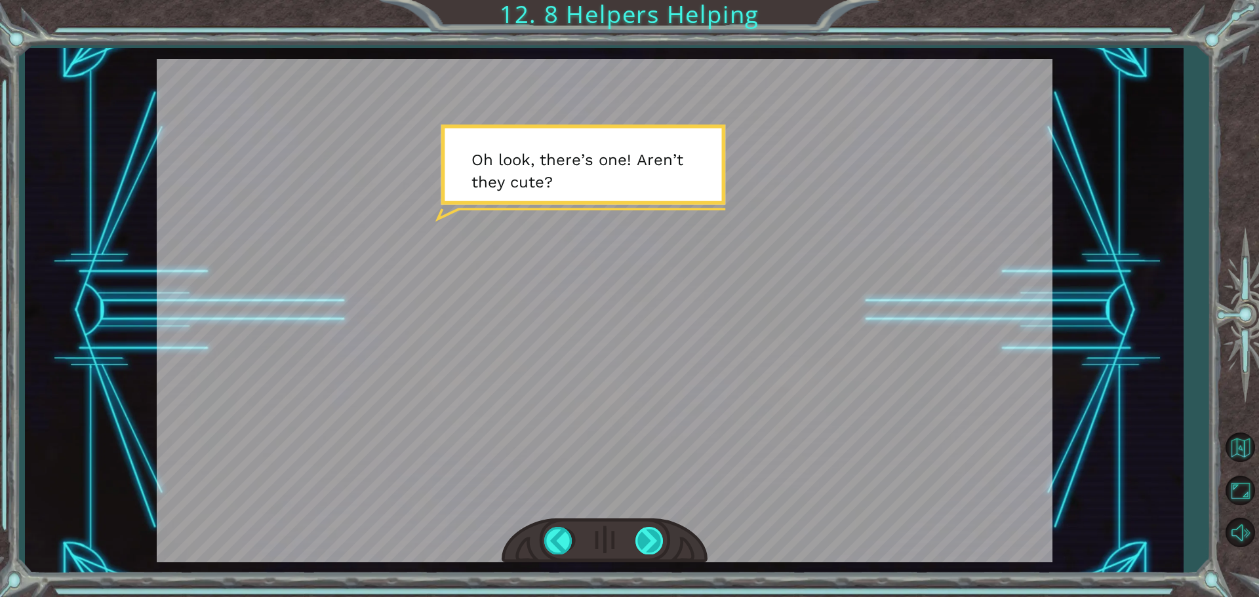
click at [645, 542] on div at bounding box center [650, 540] width 30 height 27
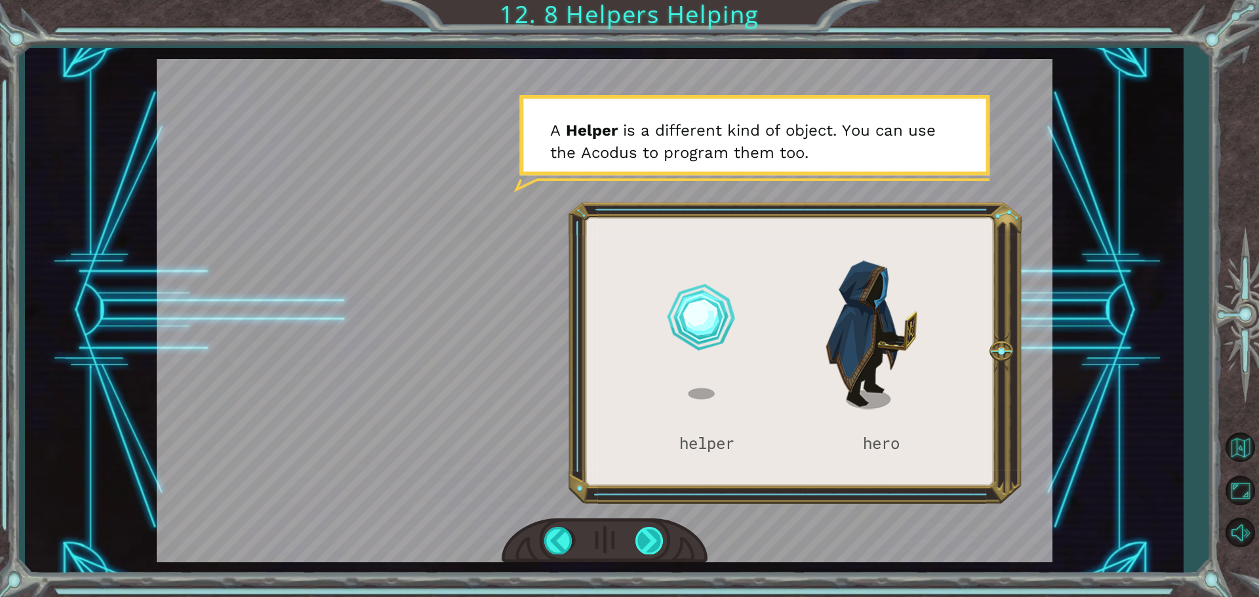
click at [641, 534] on div at bounding box center [650, 540] width 30 height 27
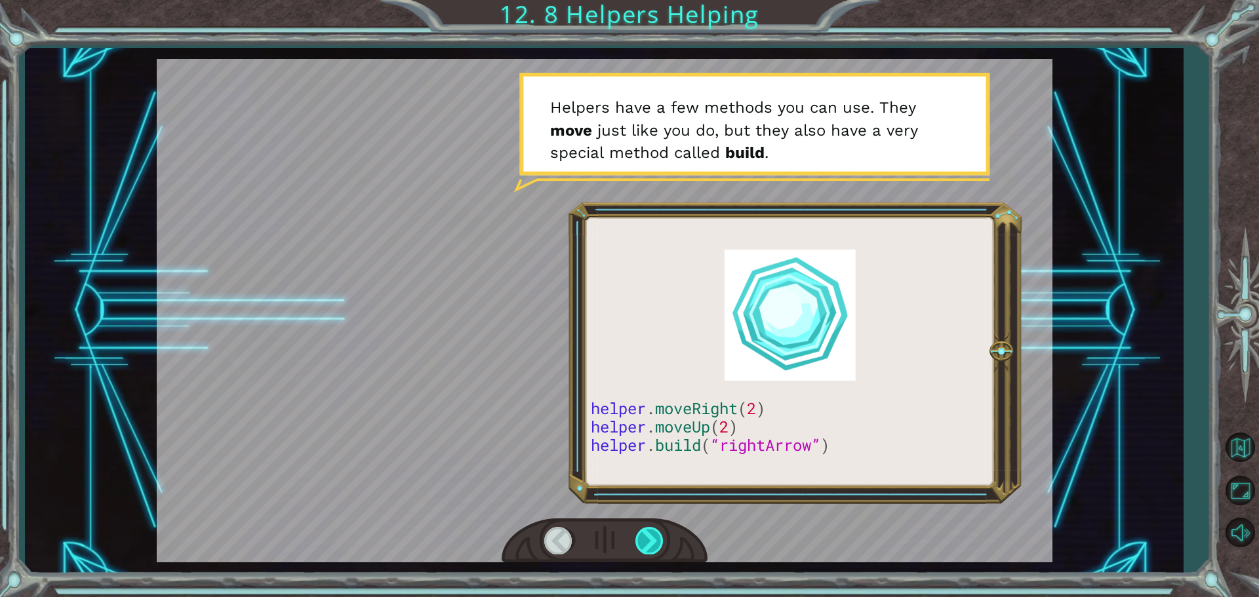
click at [640, 531] on div at bounding box center [650, 540] width 30 height 27
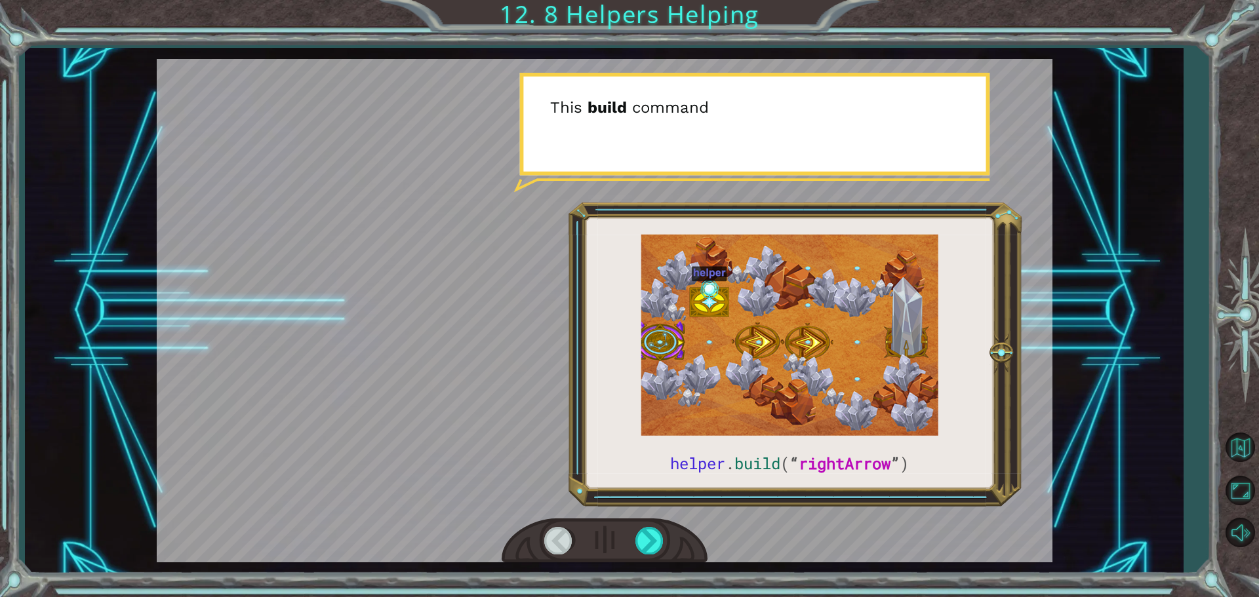
drag, startPoint x: 650, startPoint y: 536, endPoint x: 633, endPoint y: 550, distance: 21.4
click at [633, 550] on div at bounding box center [605, 541] width 206 height 45
click at [647, 535] on div at bounding box center [650, 540] width 30 height 27
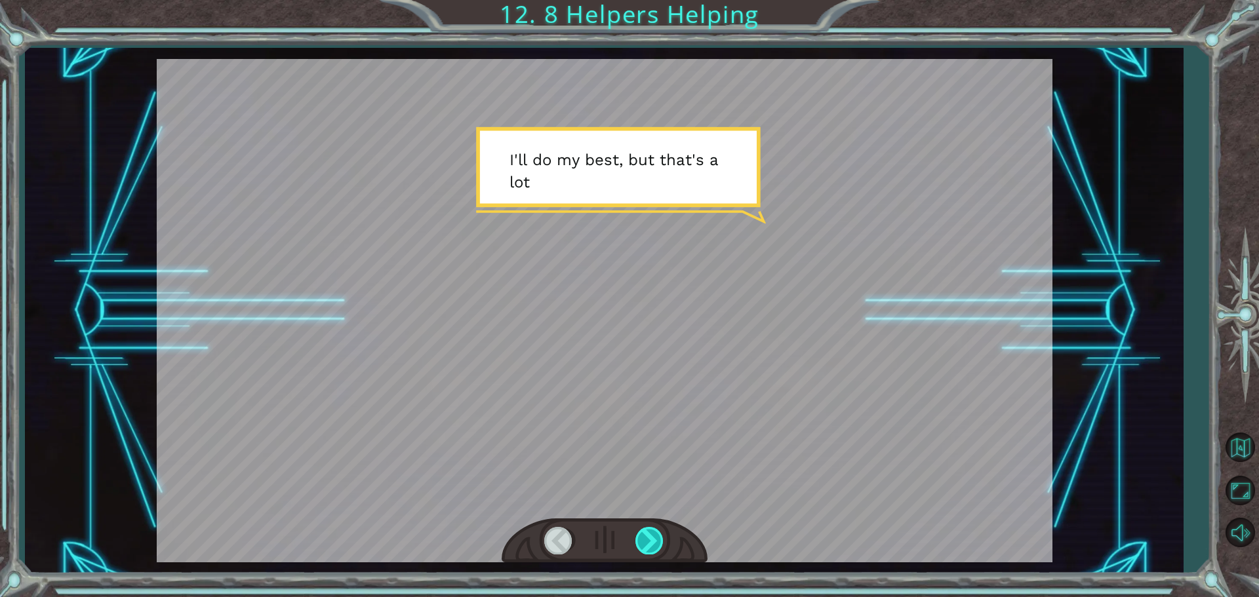
click at [650, 536] on div at bounding box center [650, 540] width 30 height 27
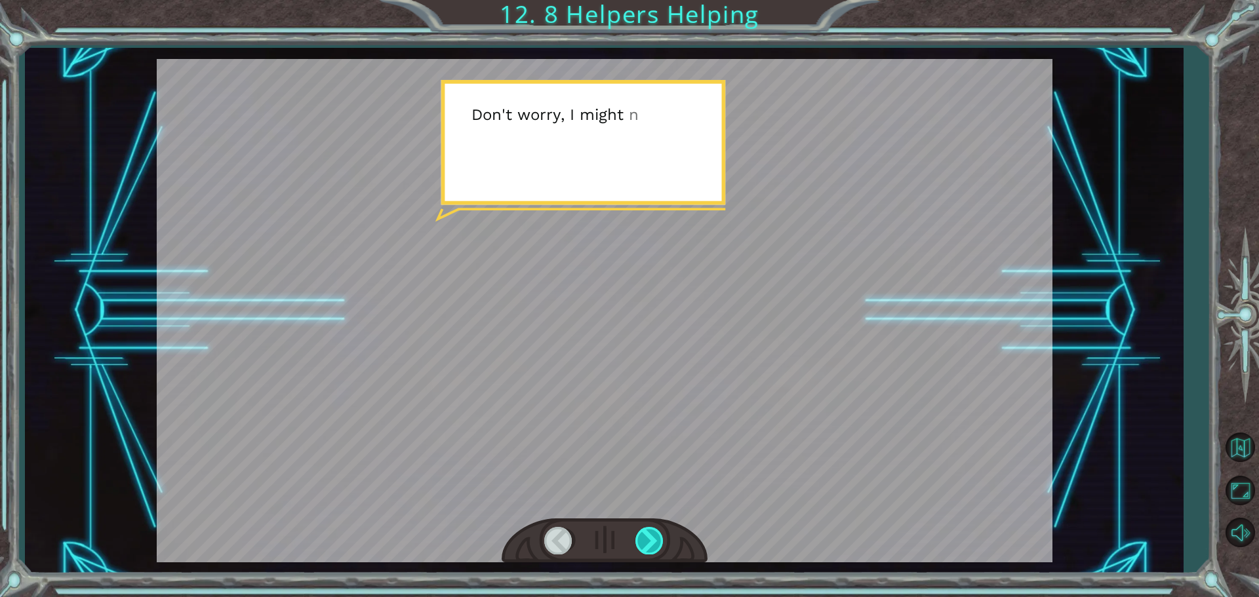
click at [650, 536] on div at bounding box center [650, 540] width 30 height 27
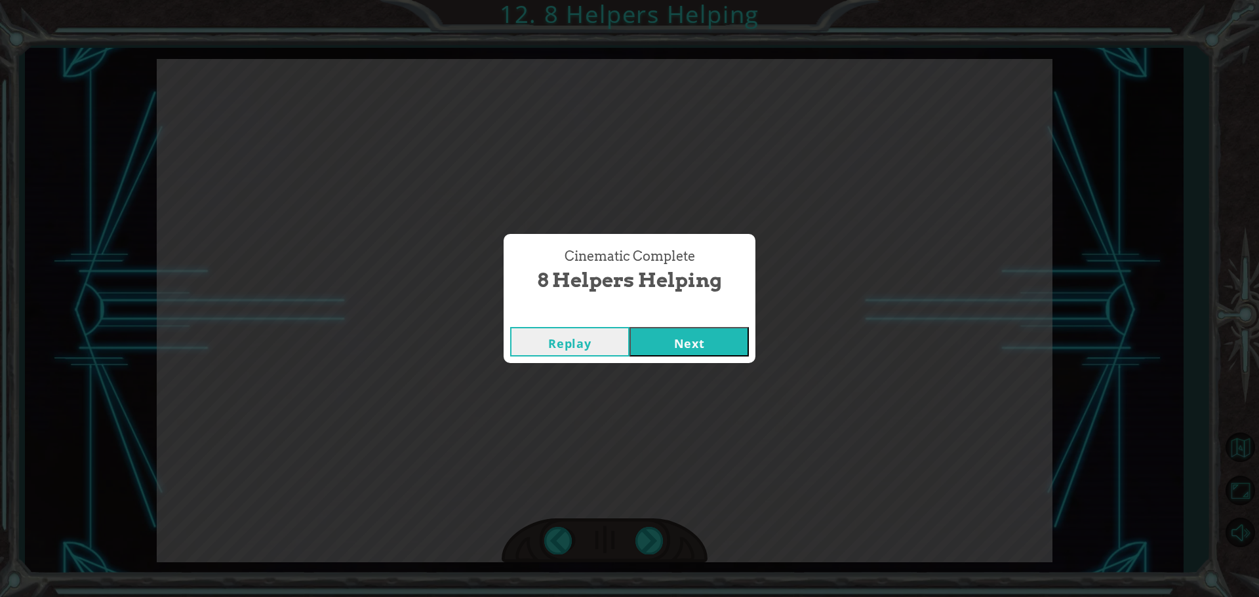
click at [682, 337] on button "Next" at bounding box center [689, 342] width 119 height 30
